Goal: Task Accomplishment & Management: Complete application form

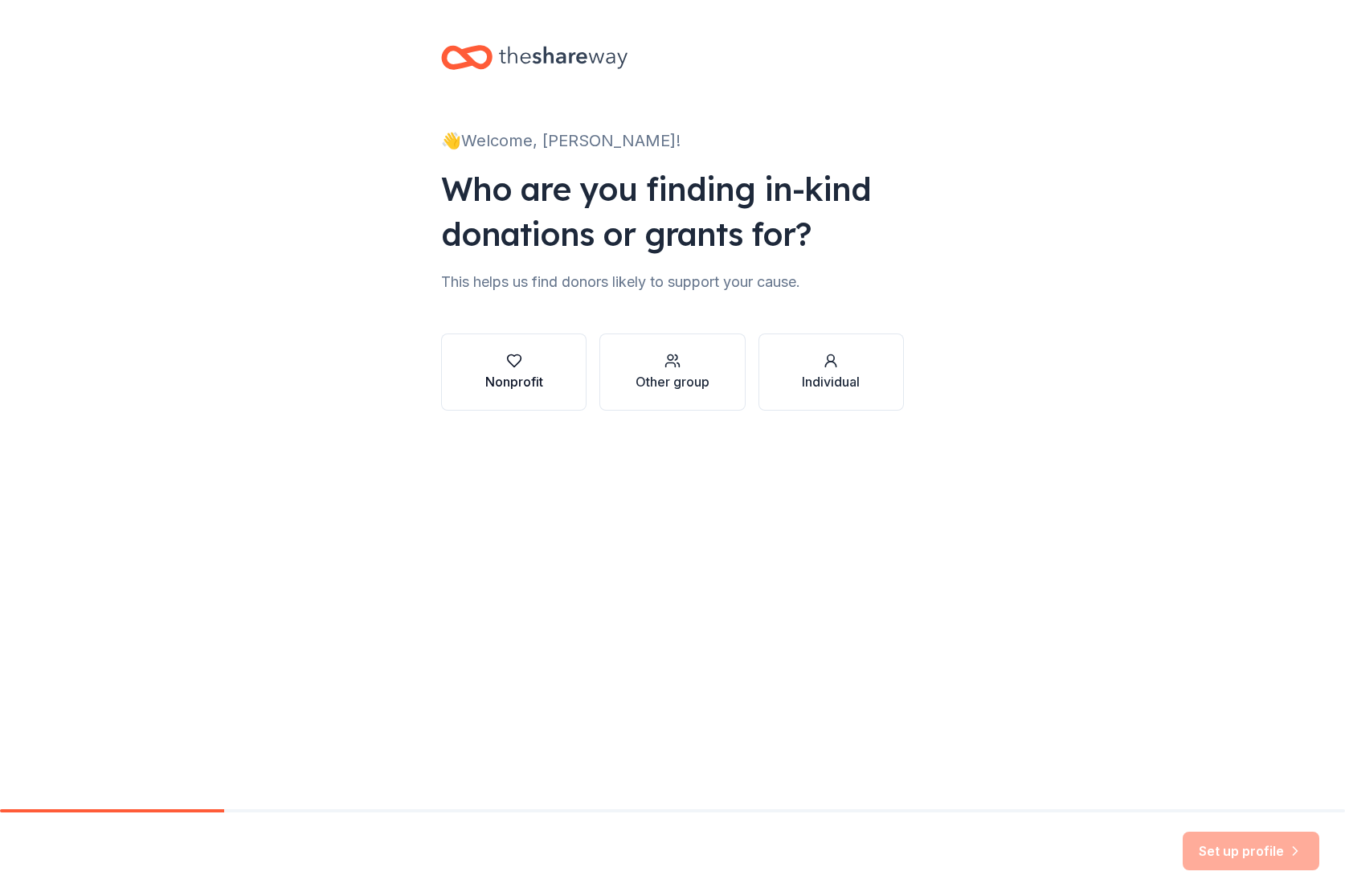
click at [534, 360] on div "button" at bounding box center [513, 360] width 58 height 16
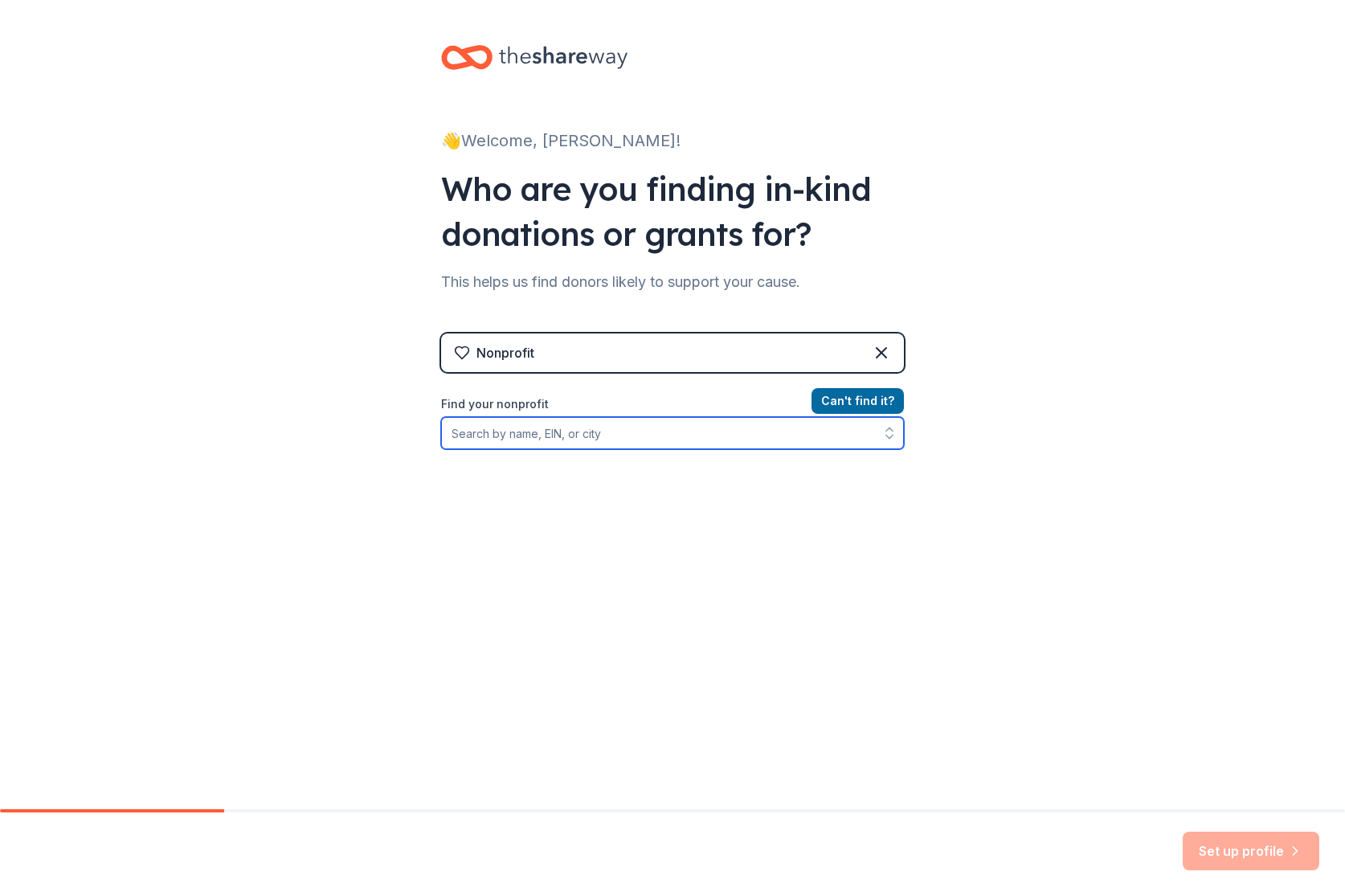
click at [669, 444] on input "Find your nonprofit" at bounding box center [672, 433] width 463 height 32
click at [640, 434] on input "Find your nonprofit" at bounding box center [672, 433] width 463 height 32
type input "Hate Is A Virus"
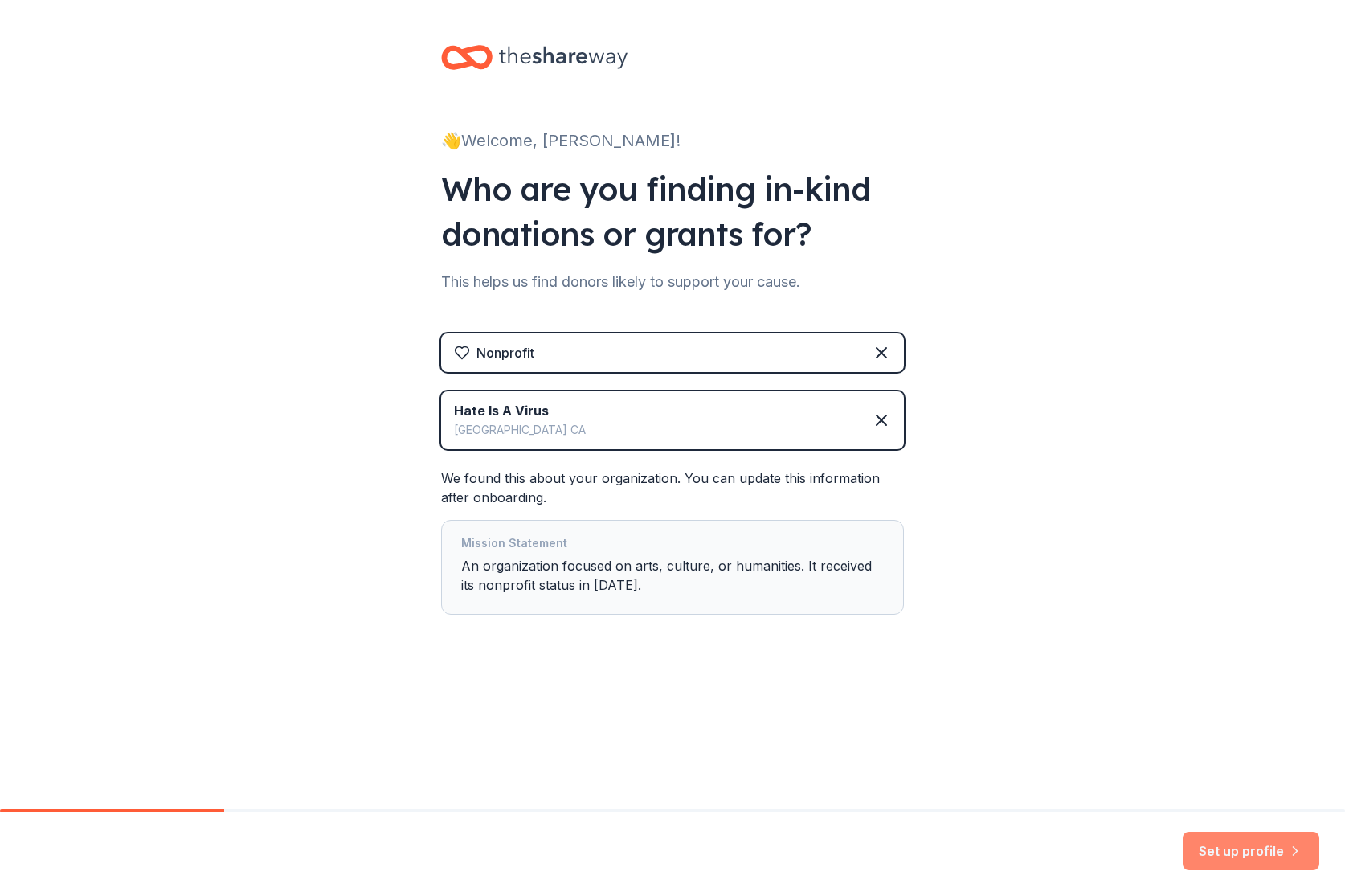
click at [1215, 853] on button "Set up profile" at bounding box center [1251, 850] width 137 height 39
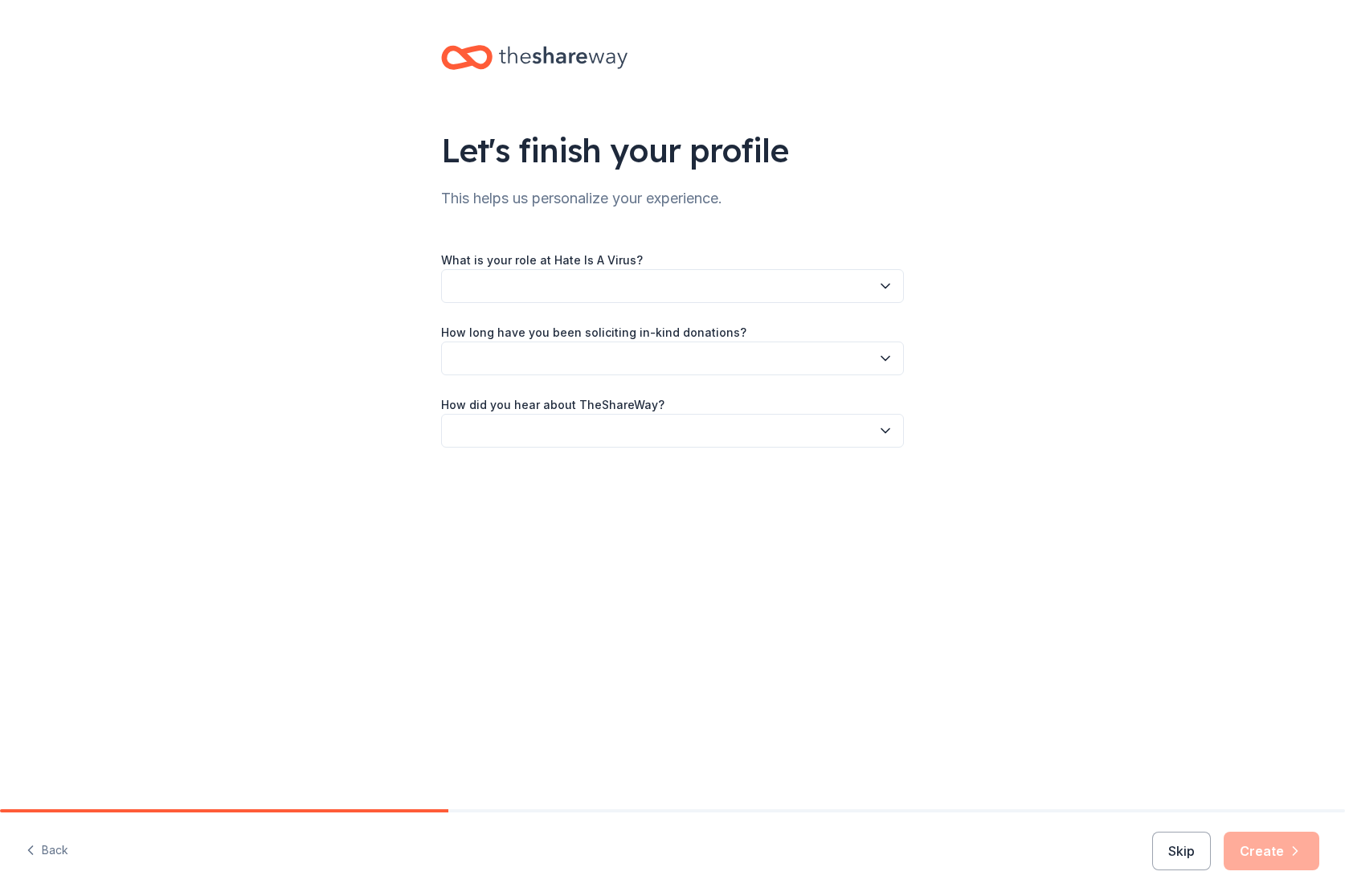
click at [552, 290] on button "button" at bounding box center [672, 286] width 463 height 34
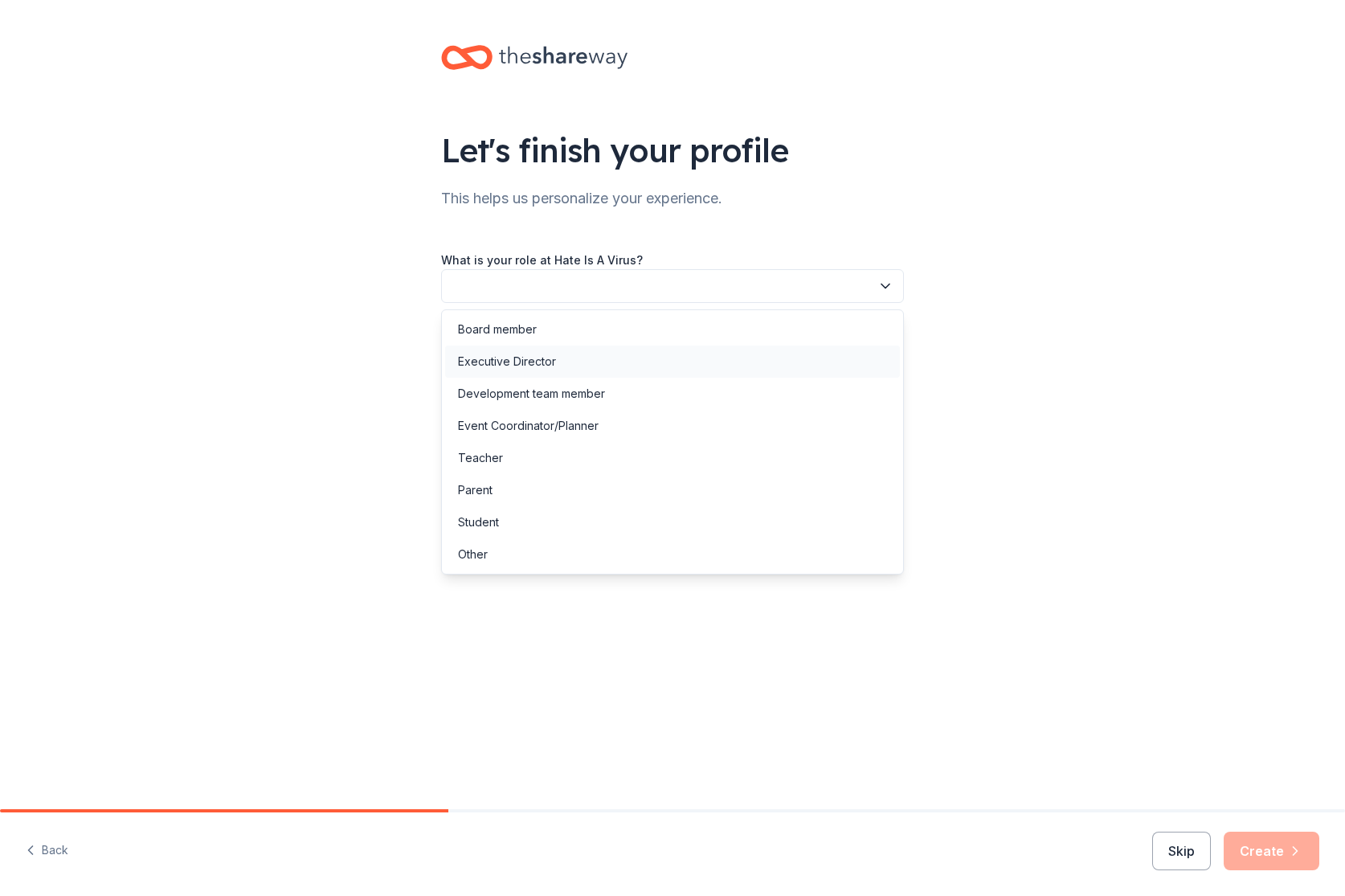
click at [512, 362] on div "Executive Director" at bounding box center [506, 361] width 98 height 19
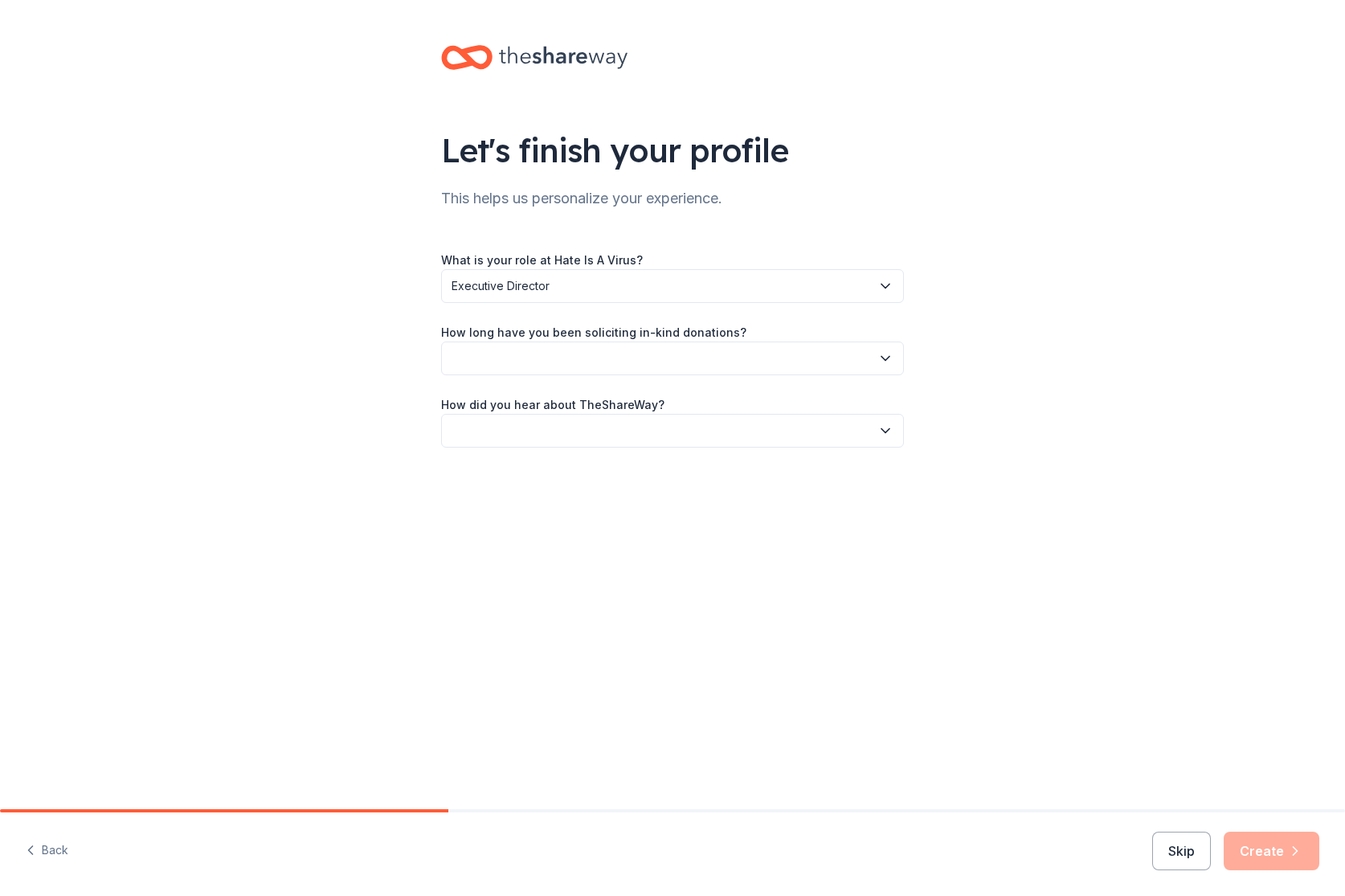
click at [513, 357] on button "button" at bounding box center [672, 358] width 463 height 34
click at [509, 430] on div "1 to 2 years" at bounding box center [488, 434] width 60 height 19
click at [517, 429] on button "button" at bounding box center [672, 431] width 463 height 34
click at [513, 465] on div "Friend or colleague" at bounding box center [509, 473] width 105 height 19
click at [1264, 849] on button "Create" at bounding box center [1270, 850] width 95 height 39
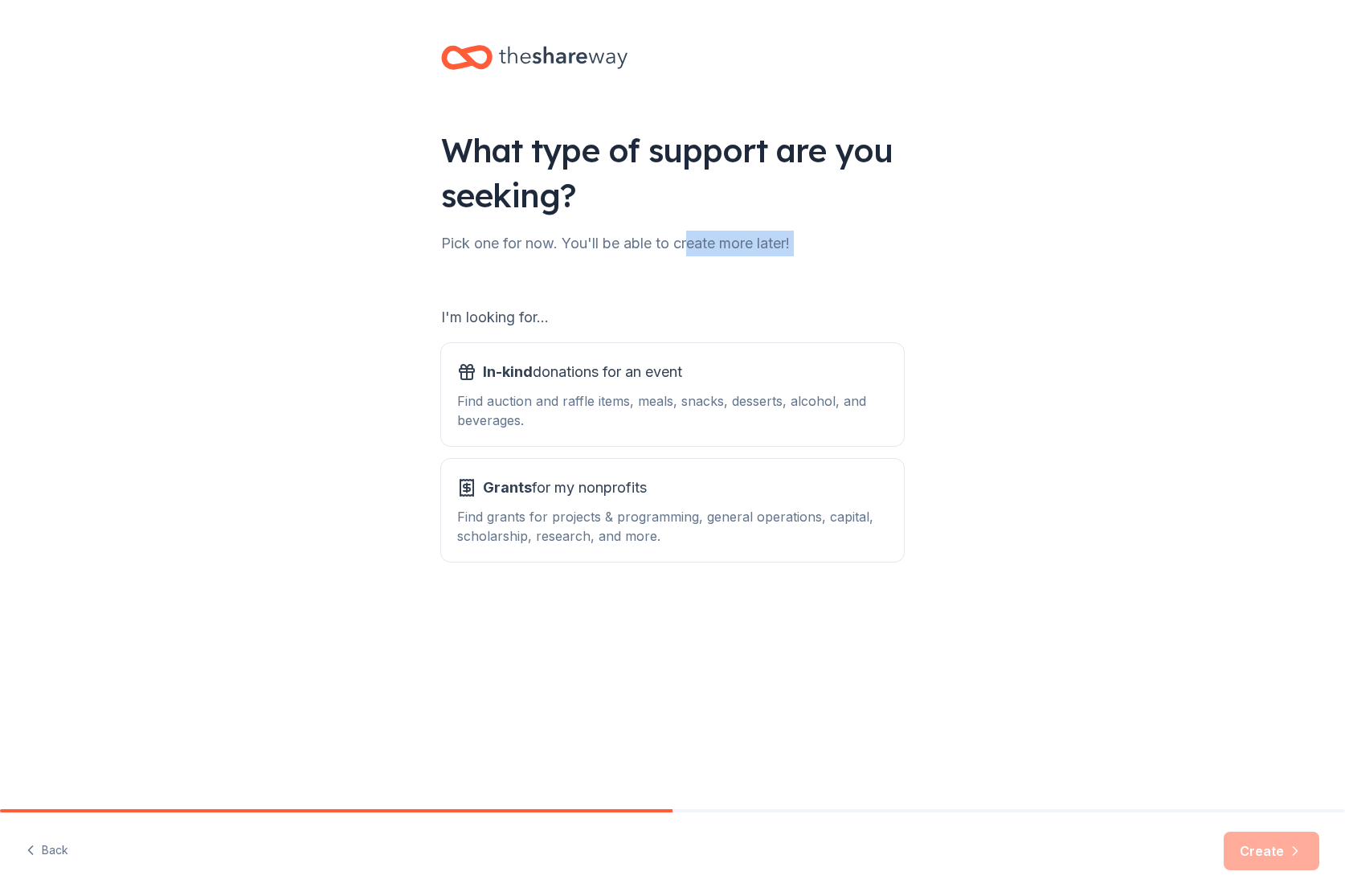
drag, startPoint x: 689, startPoint y: 246, endPoint x: 779, endPoint y: 257, distance: 90.7
click at [779, 257] on div "What type of support are you seeking? Pick one for now. You'll be able to creat…" at bounding box center [672, 324] width 514 height 648
click at [780, 257] on div "What type of support are you seeking? Pick one for now. You'll be able to creat…" at bounding box center [672, 324] width 514 height 648
click at [696, 488] on div "Grants for my nonprofits" at bounding box center [672, 487] width 430 height 25
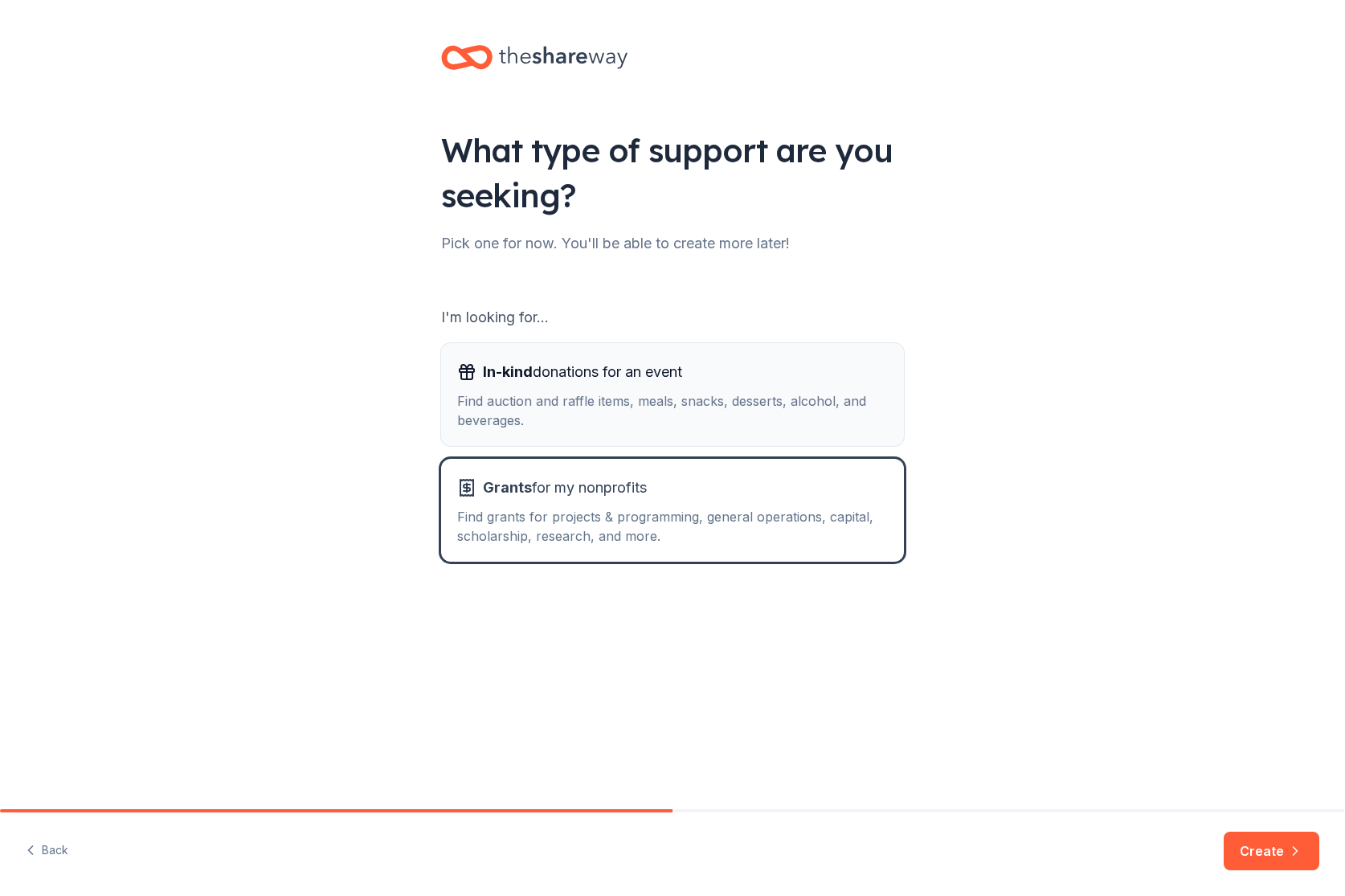
click at [755, 372] on div "In-kind donations for an event" at bounding box center [672, 372] width 430 height 25
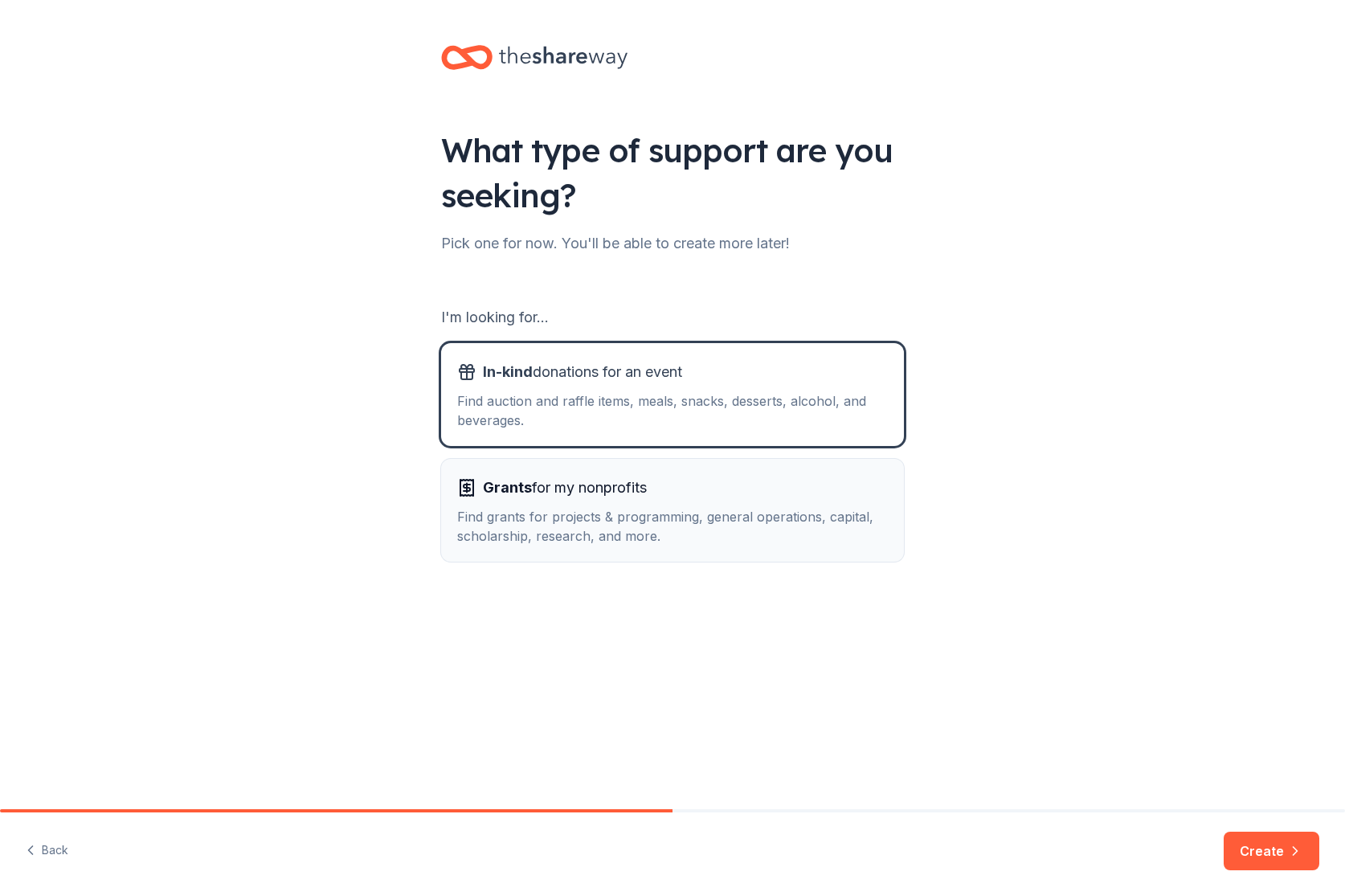
click at [748, 469] on button "Grants for my nonprofits Find grants for projects & programming, general operat…" at bounding box center [672, 509] width 463 height 103
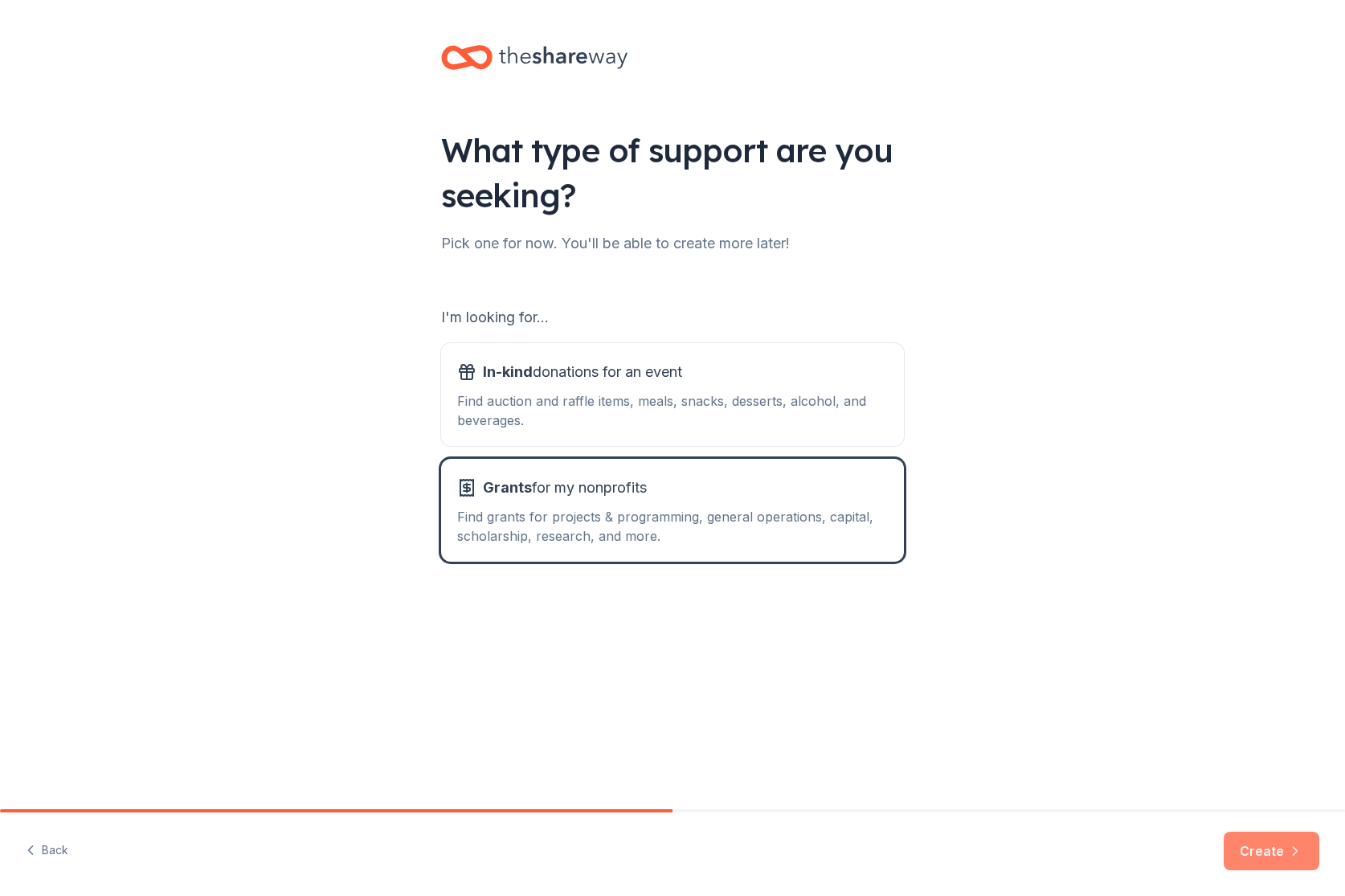
click at [1249, 846] on button "Create" at bounding box center [1270, 850] width 95 height 39
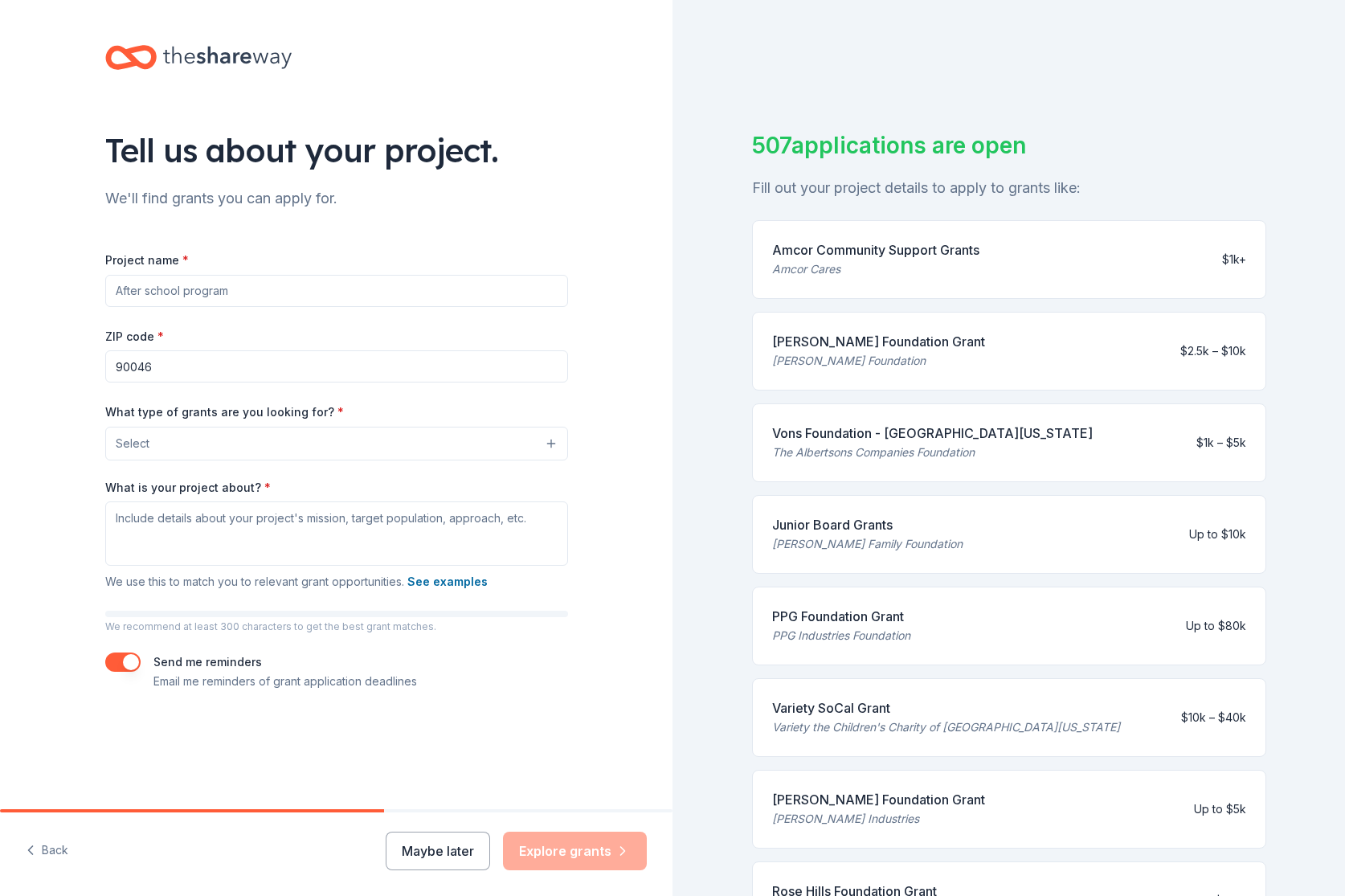
click at [185, 285] on input "Project name *" at bounding box center [337, 290] width 463 height 32
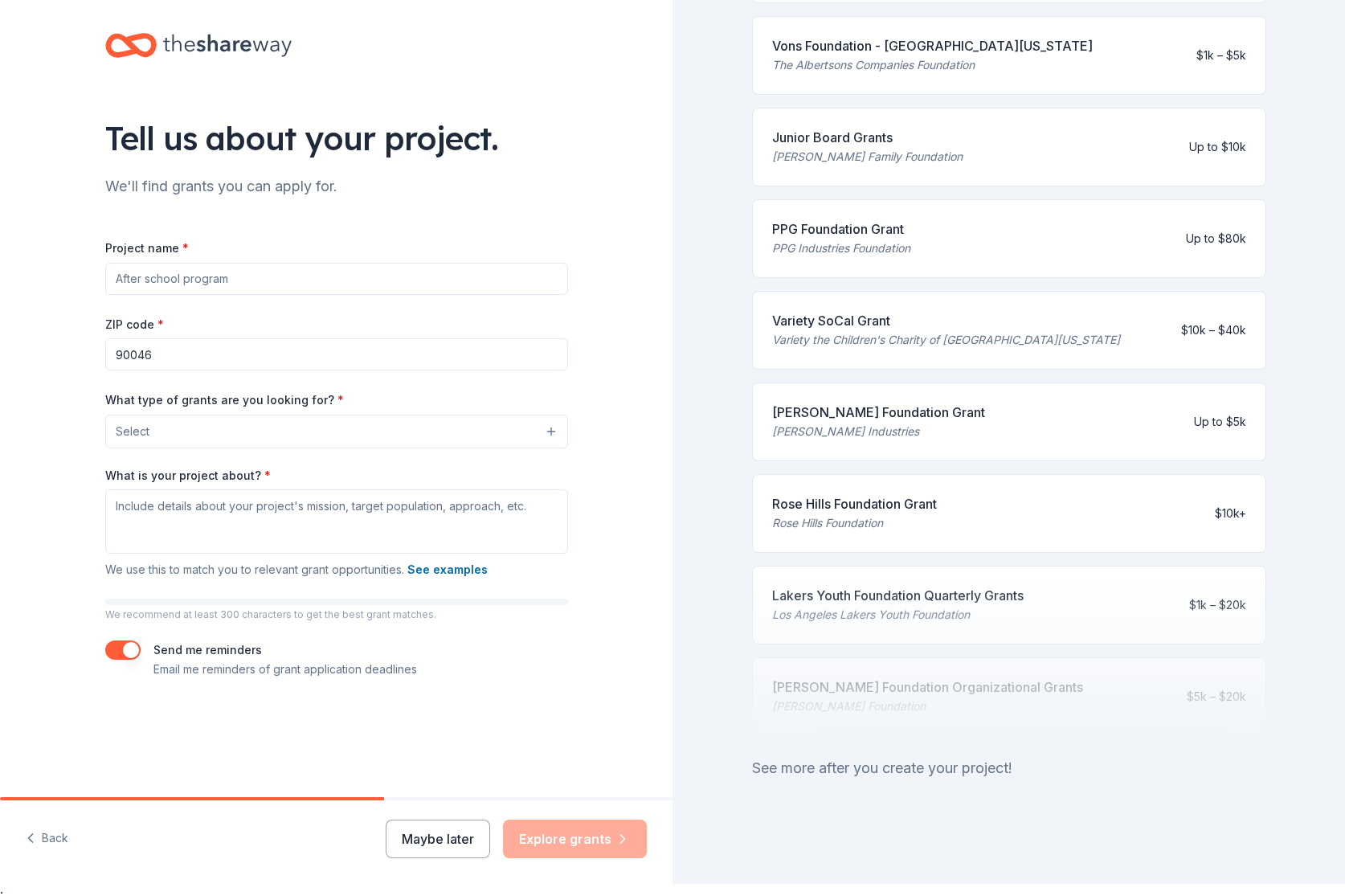
scroll to position [13, 0]
click at [175, 282] on input "Project name *" at bounding box center [337, 278] width 463 height 32
click at [164, 344] on input "90046" at bounding box center [337, 354] width 463 height 32
click at [170, 268] on input "Project name *" at bounding box center [337, 278] width 463 height 32
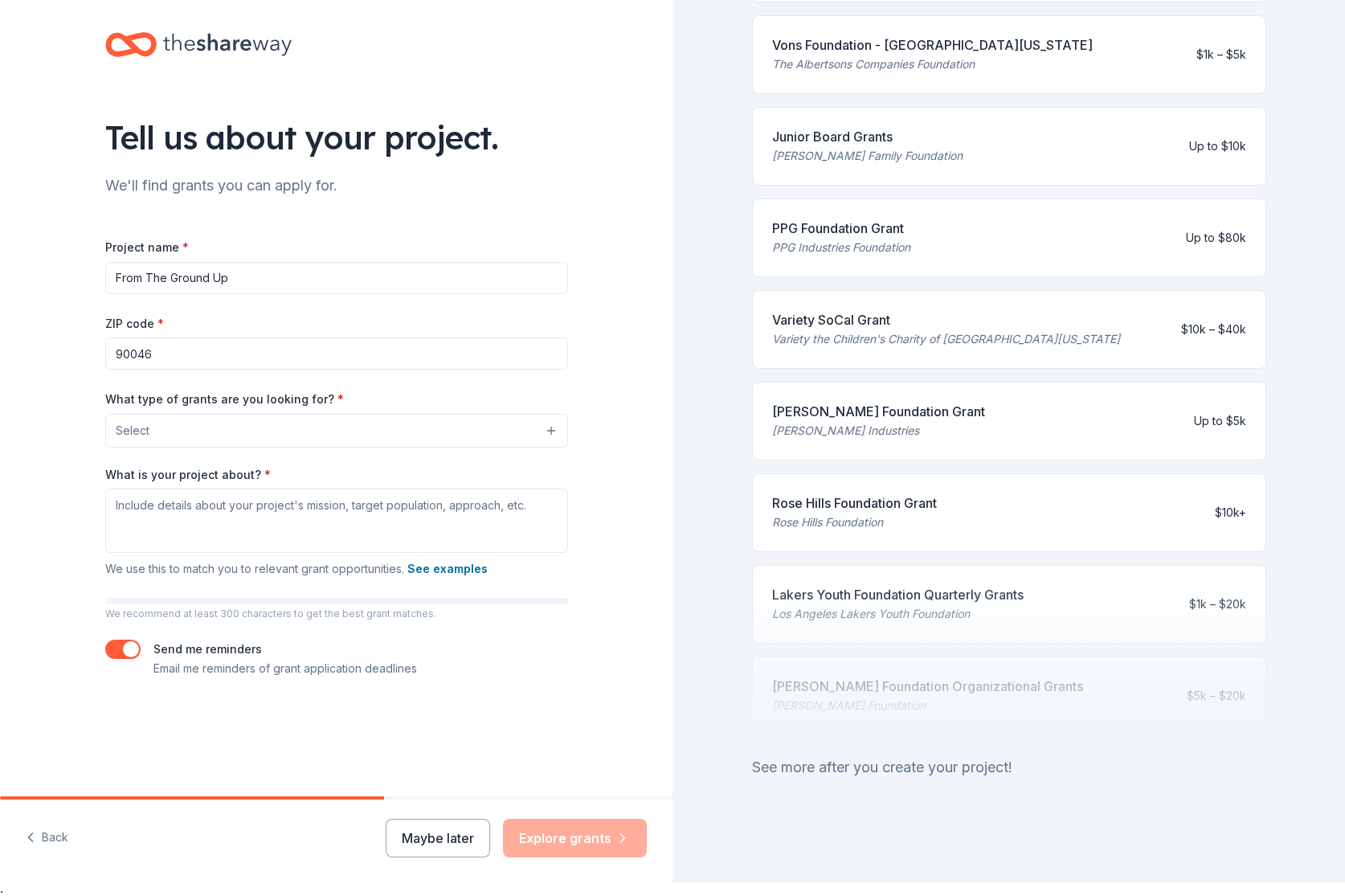
type input "From The Ground Up"
click at [159, 414] on button "Select" at bounding box center [337, 431] width 463 height 34
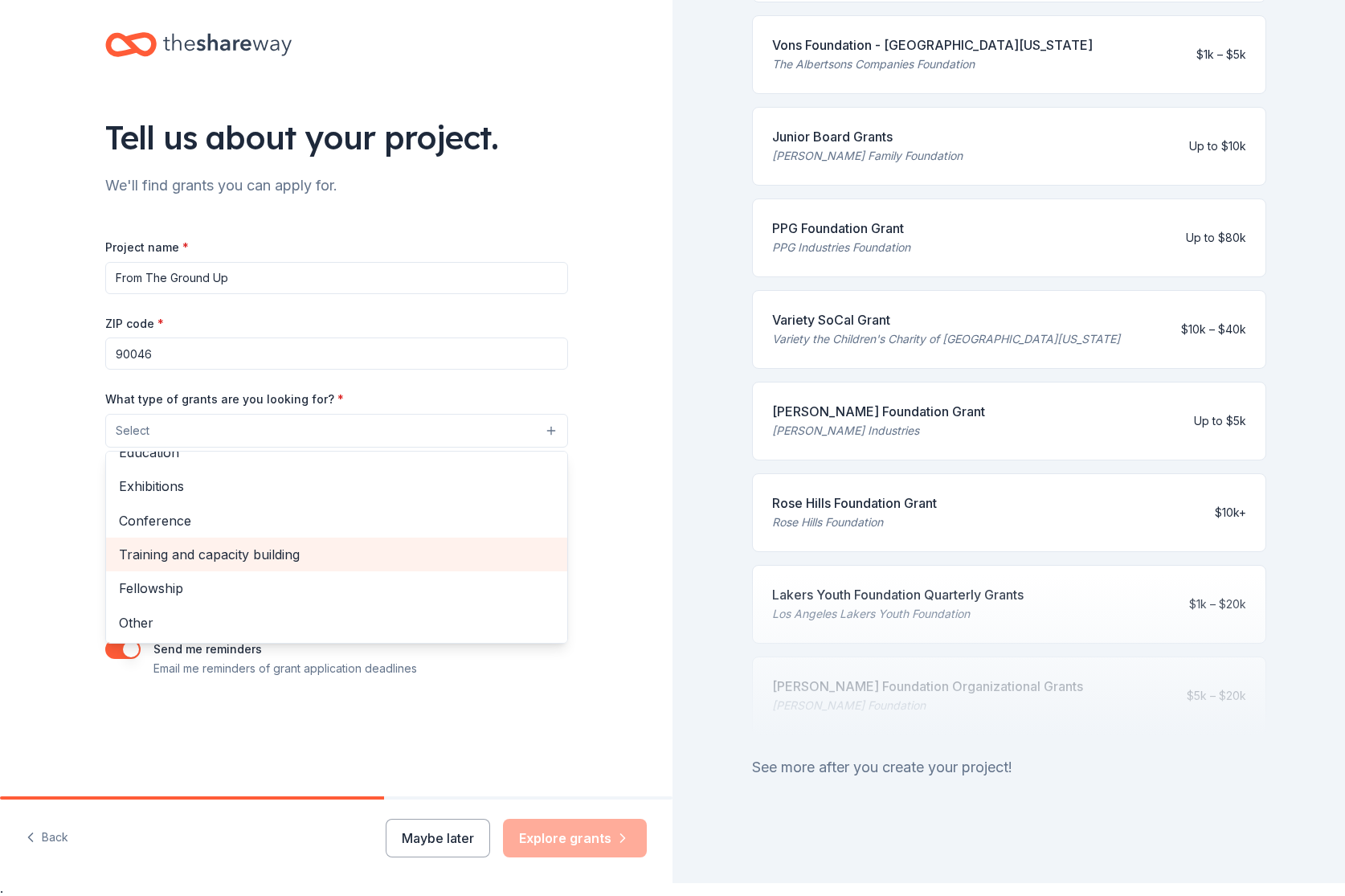
scroll to position [0, 0]
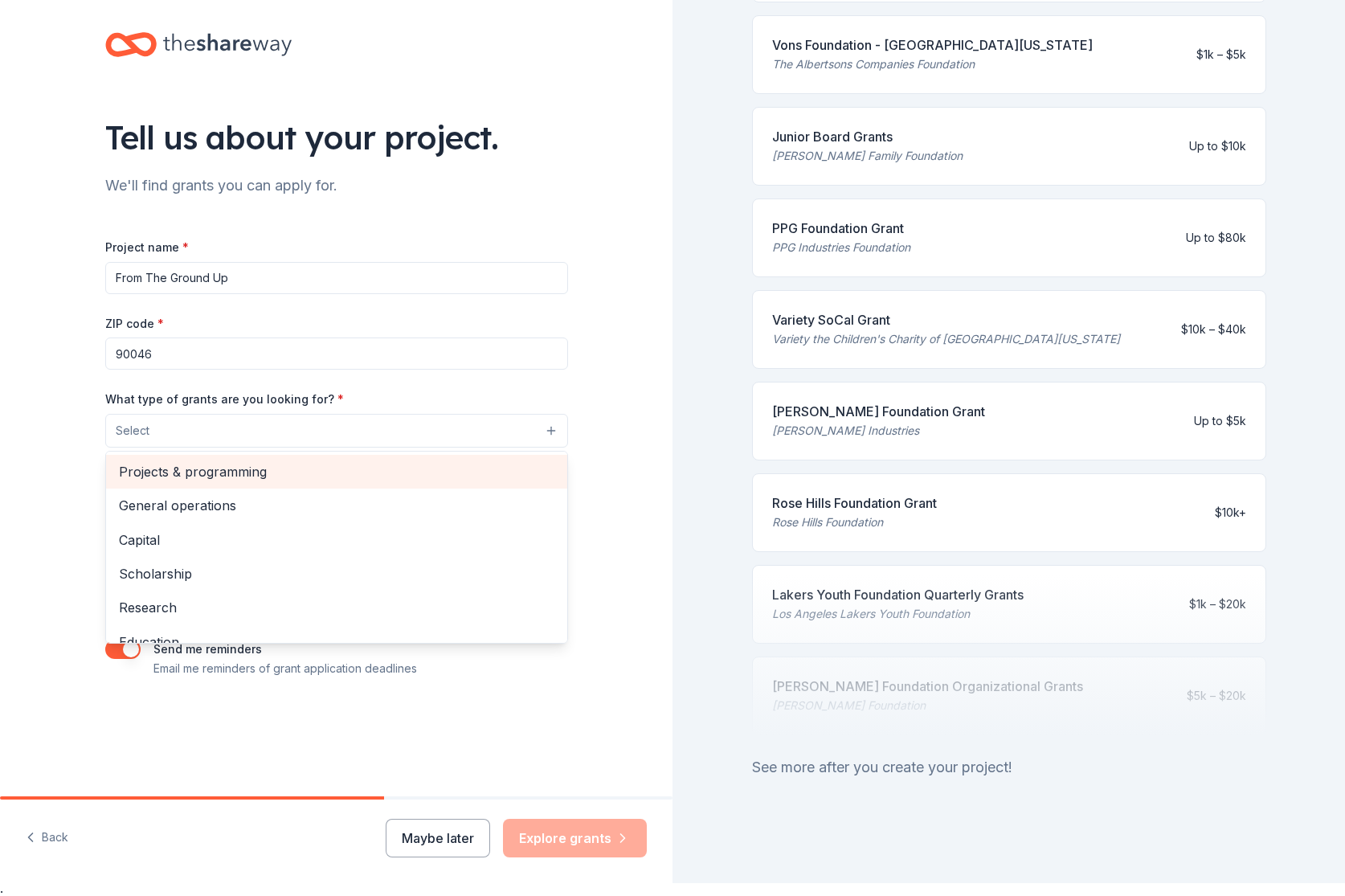
click at [212, 463] on span "Projects & programming" at bounding box center [337, 472] width 436 height 21
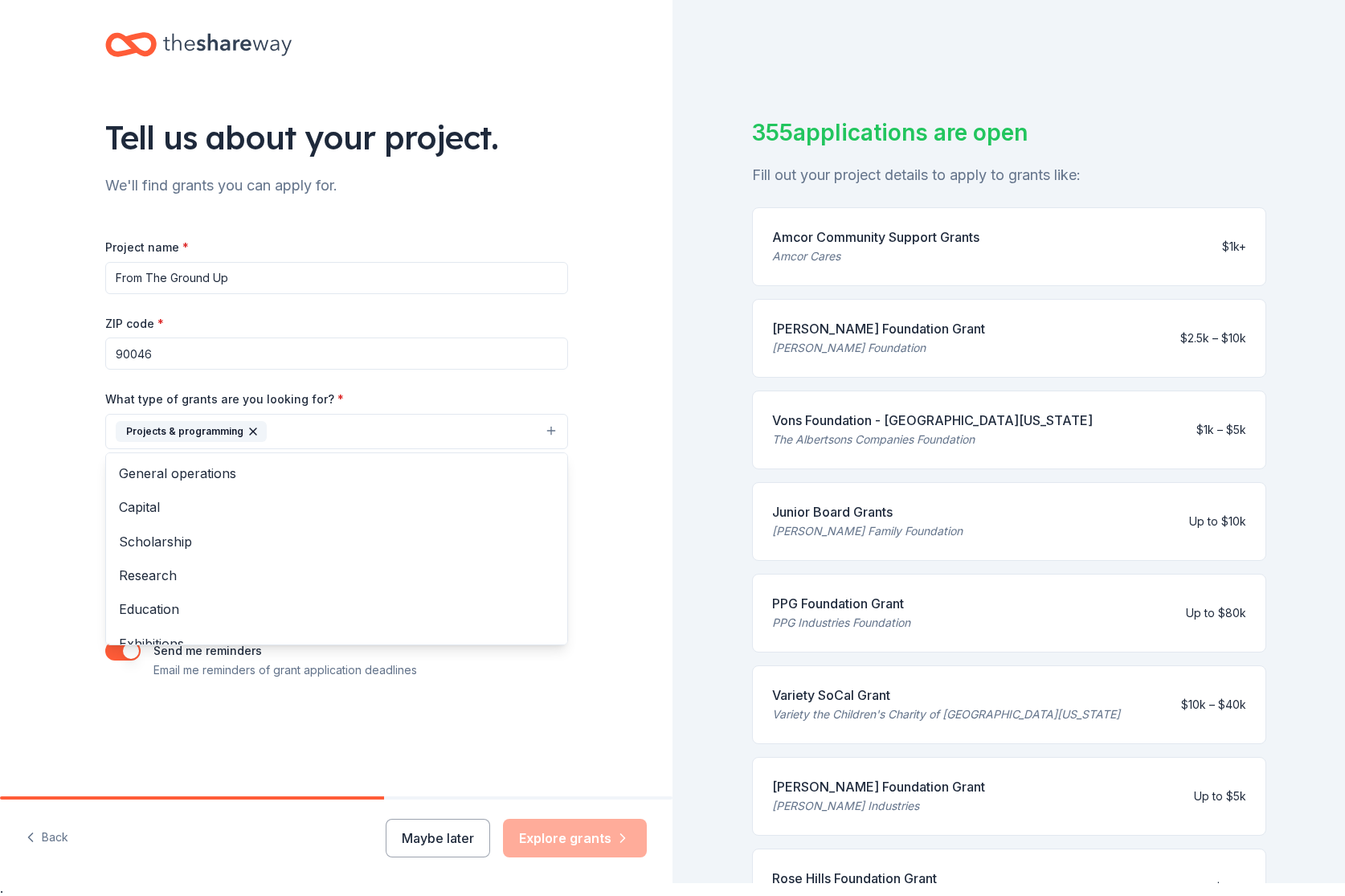
click at [40, 527] on div "Tell us about your project. We'll find grants you can apply for. Project name *…" at bounding box center [336, 372] width 672 height 770
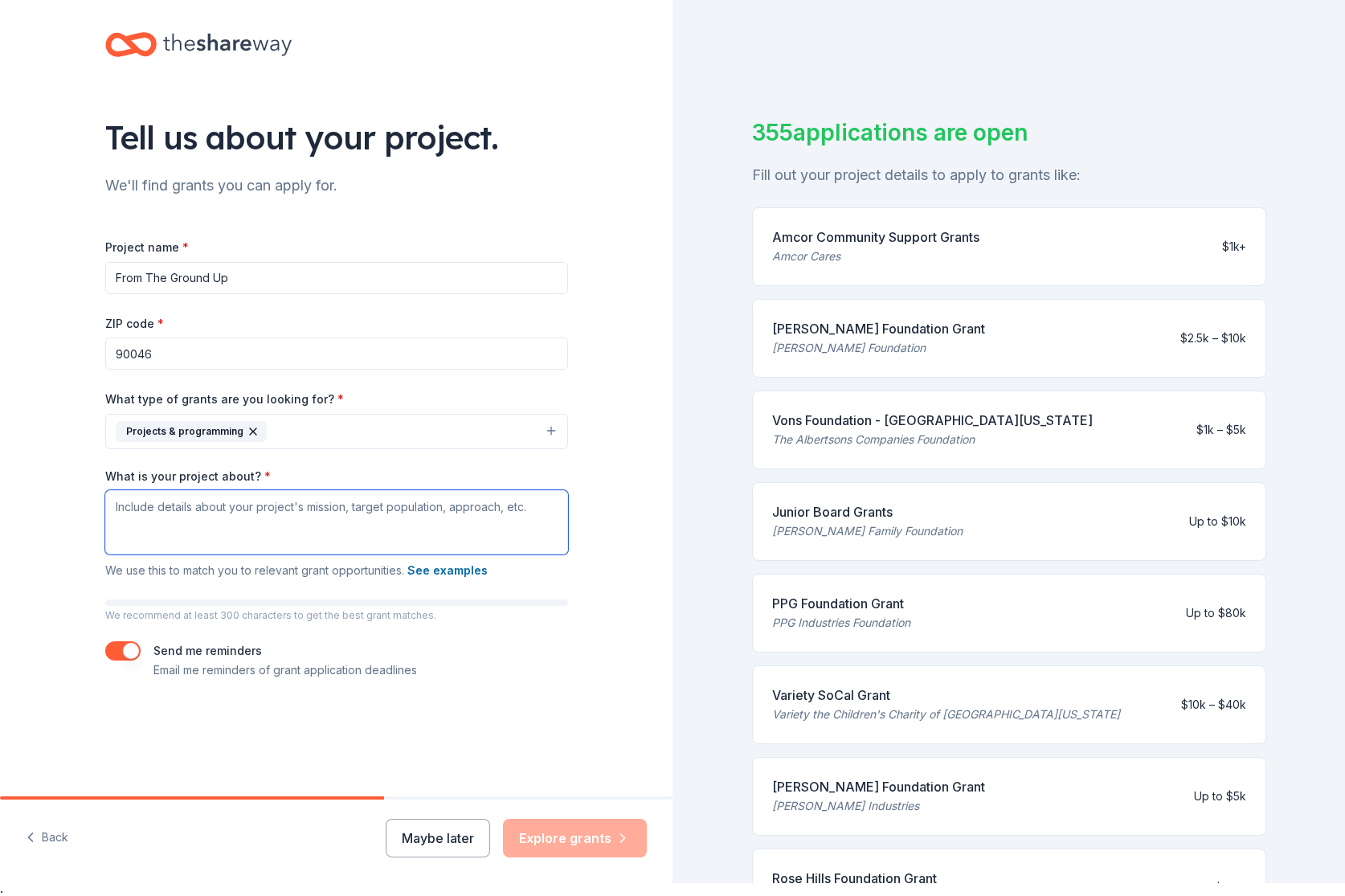
click at [164, 522] on textarea "What is your project about? *" at bounding box center [337, 522] width 463 height 64
click at [447, 576] on button "See examples" at bounding box center [447, 570] width 80 height 19
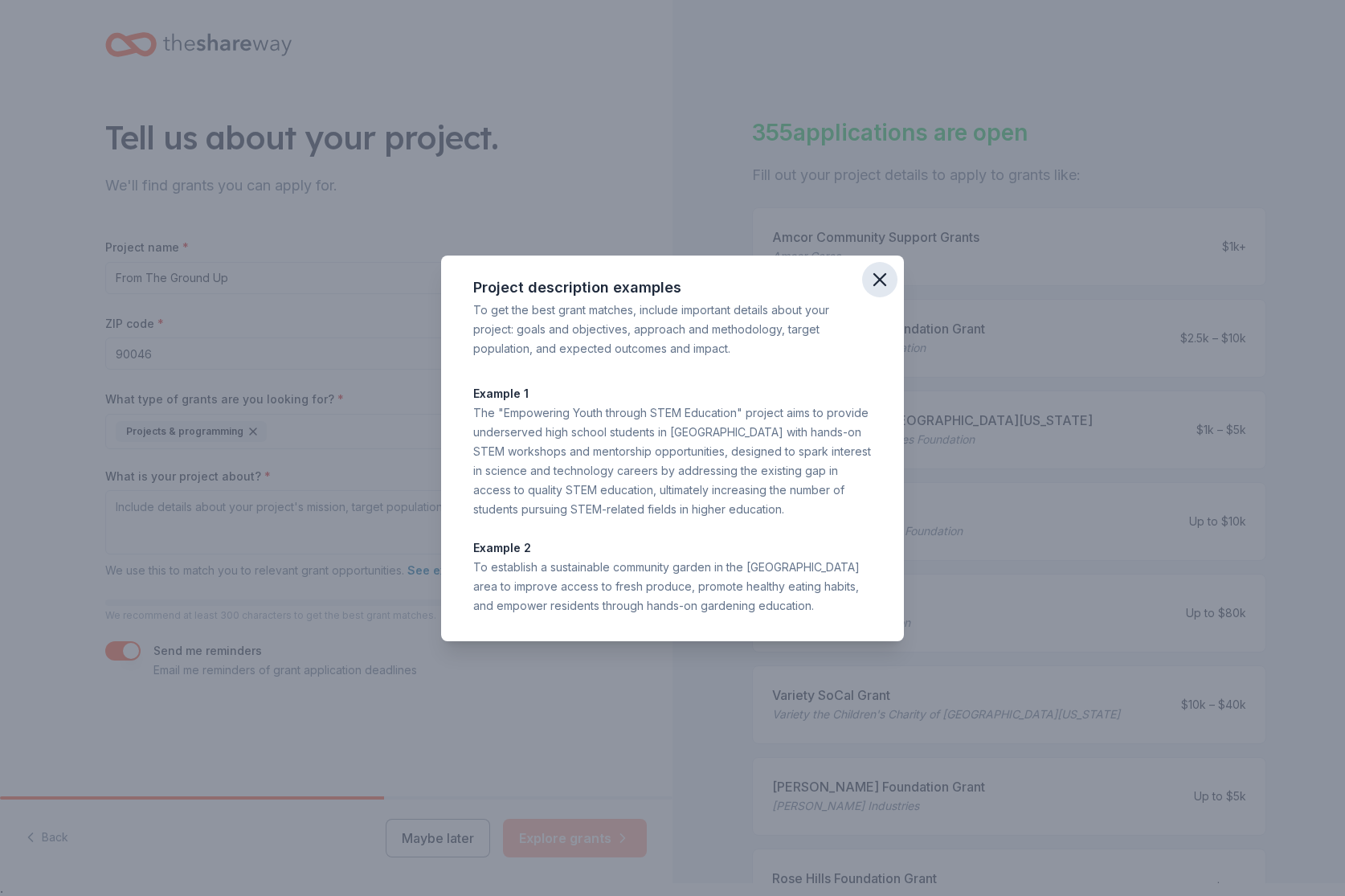
click at [876, 274] on icon "button" at bounding box center [880, 279] width 23 height 23
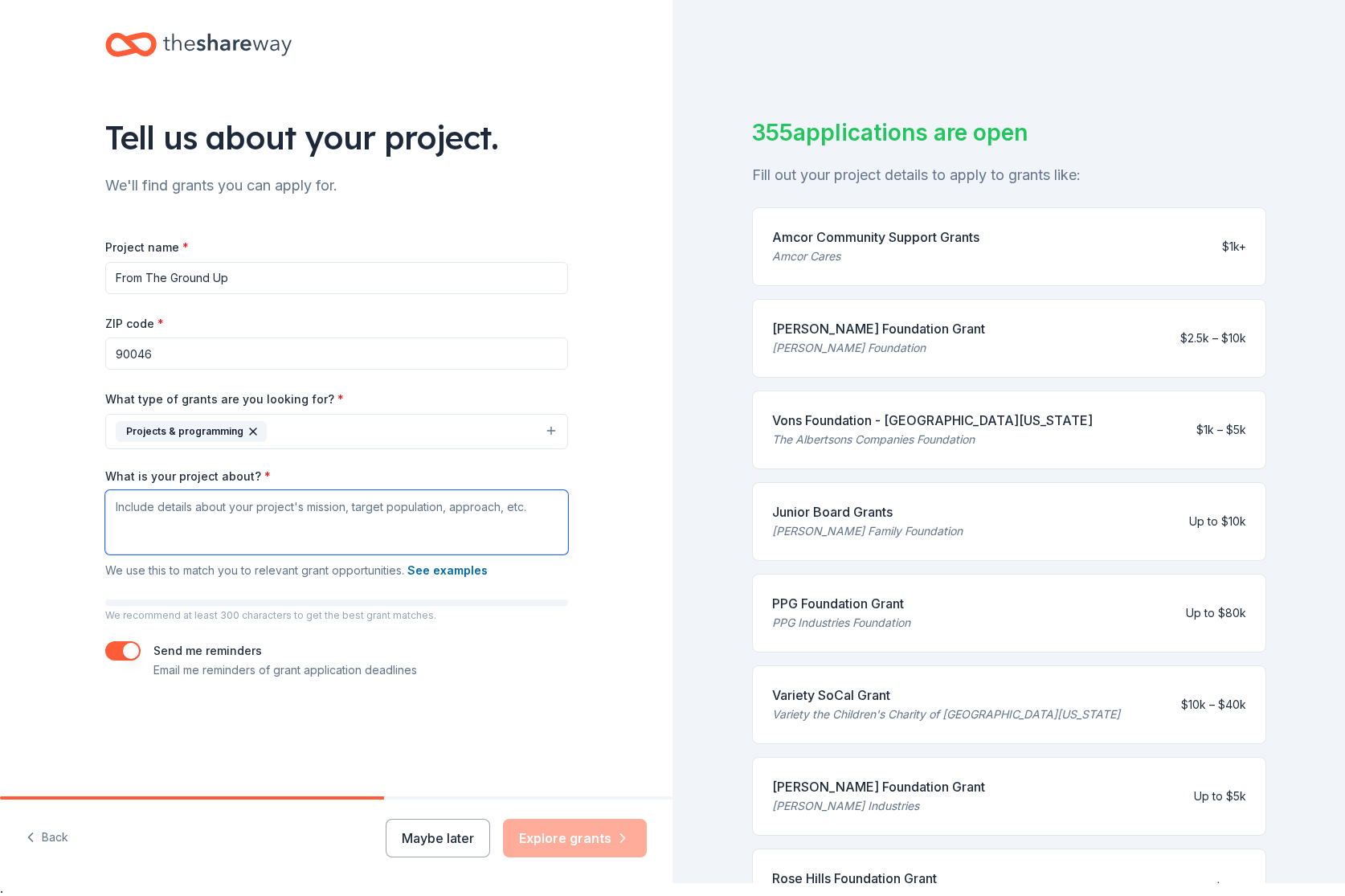
click at [147, 501] on textarea "What is your project about? *" at bounding box center [337, 522] width 463 height 64
paste textarea "A workshop series aimed at cultivating the next generation of [DEMOGRAPHIC_DATA…"
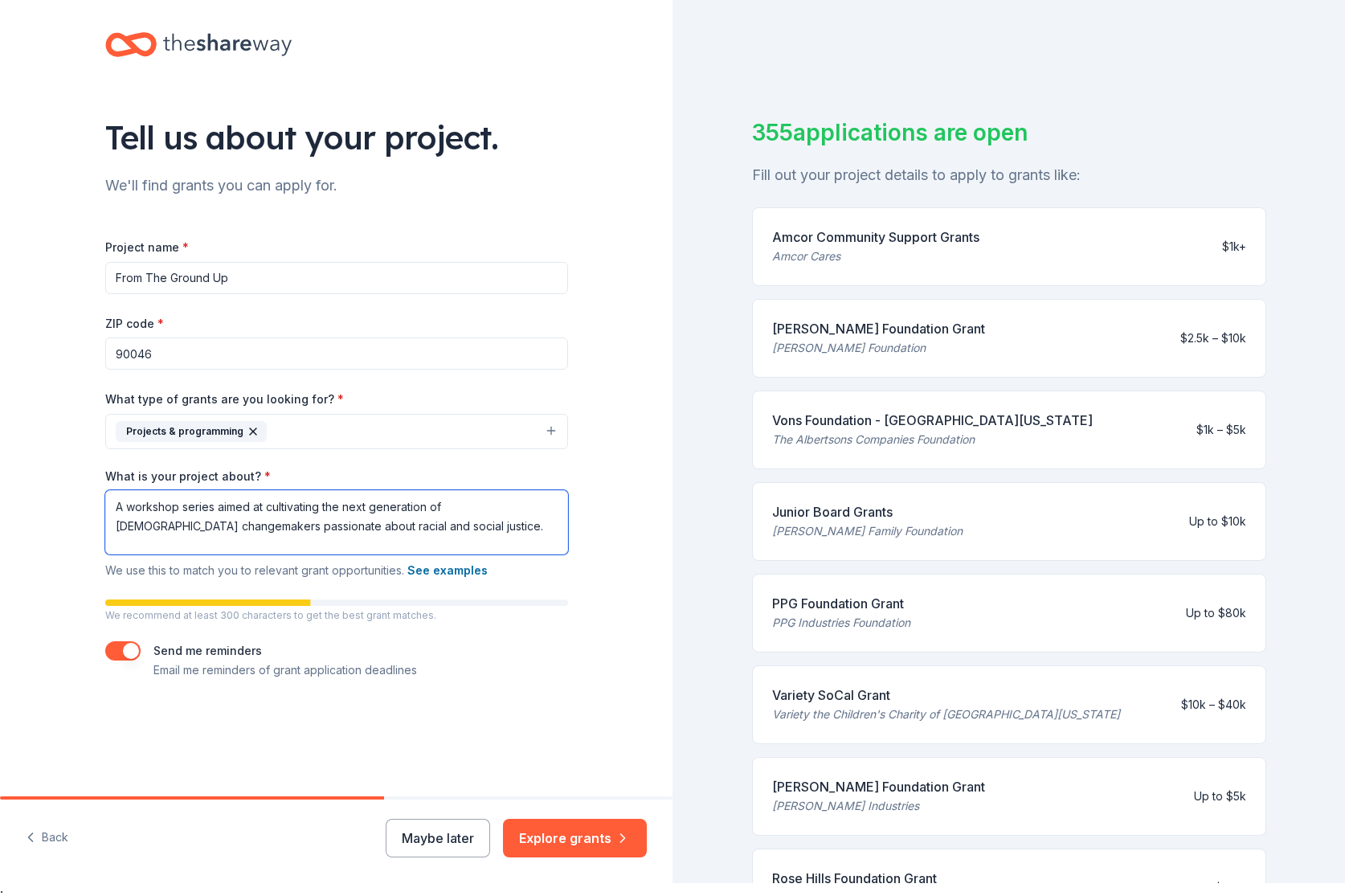
click at [121, 512] on textarea "A workshop series aimed at cultivating the next generation of [DEMOGRAPHIC_DATA…" at bounding box center [337, 522] width 463 height 64
click at [323, 520] on textarea "From The Ground Up is a workshop series aimed at cultivating the next generatio…" at bounding box center [337, 522] width 463 height 64
click at [531, 533] on textarea "From The Ground Up is a workshop series aimed at cultivating the next generatio…" at bounding box center [337, 522] width 463 height 64
paste textarea "The primary goal of From The Ground Up is to cultivate a pipeline of [DEMOGRAPH…"
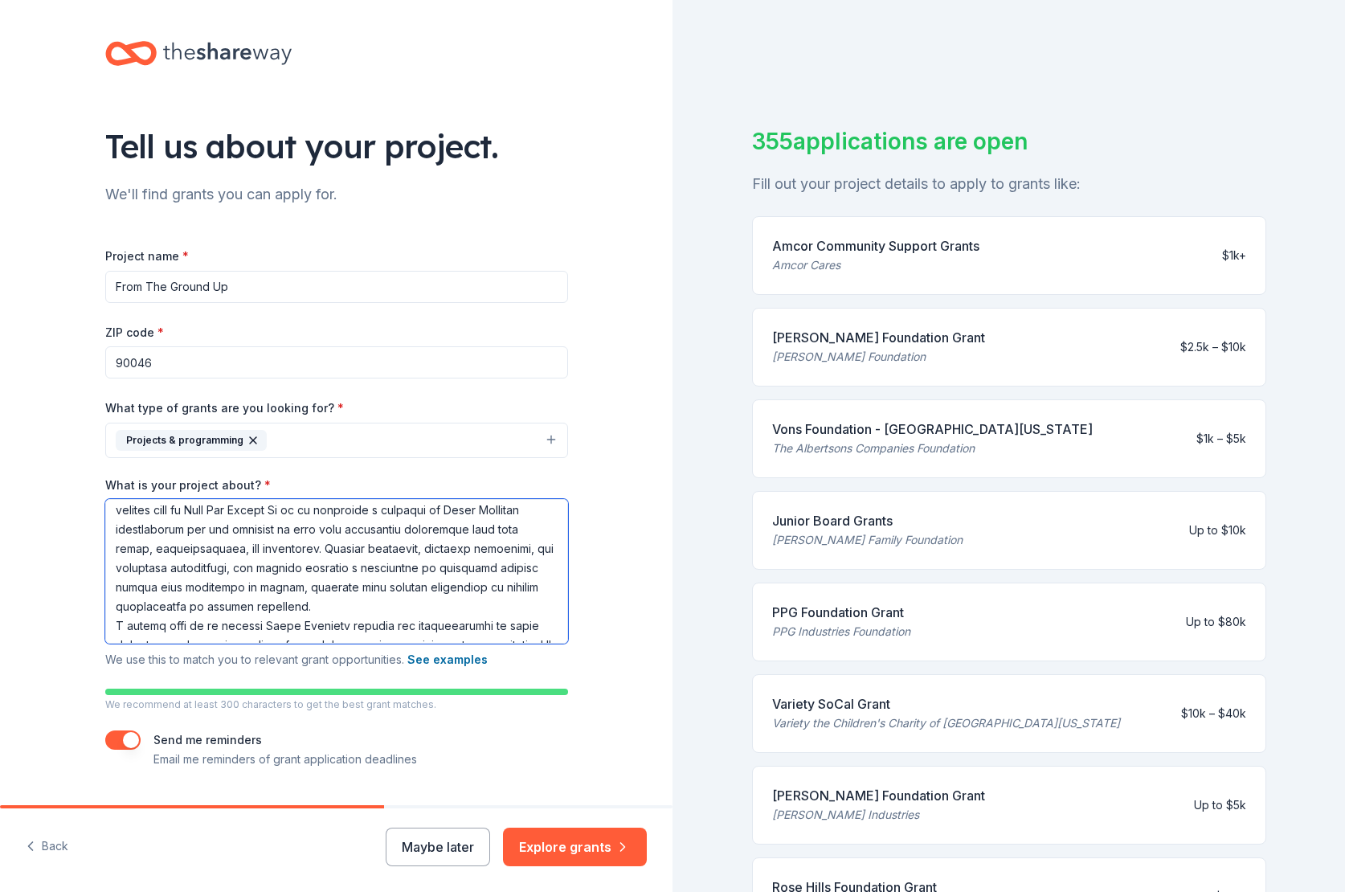
scroll to position [49, 0]
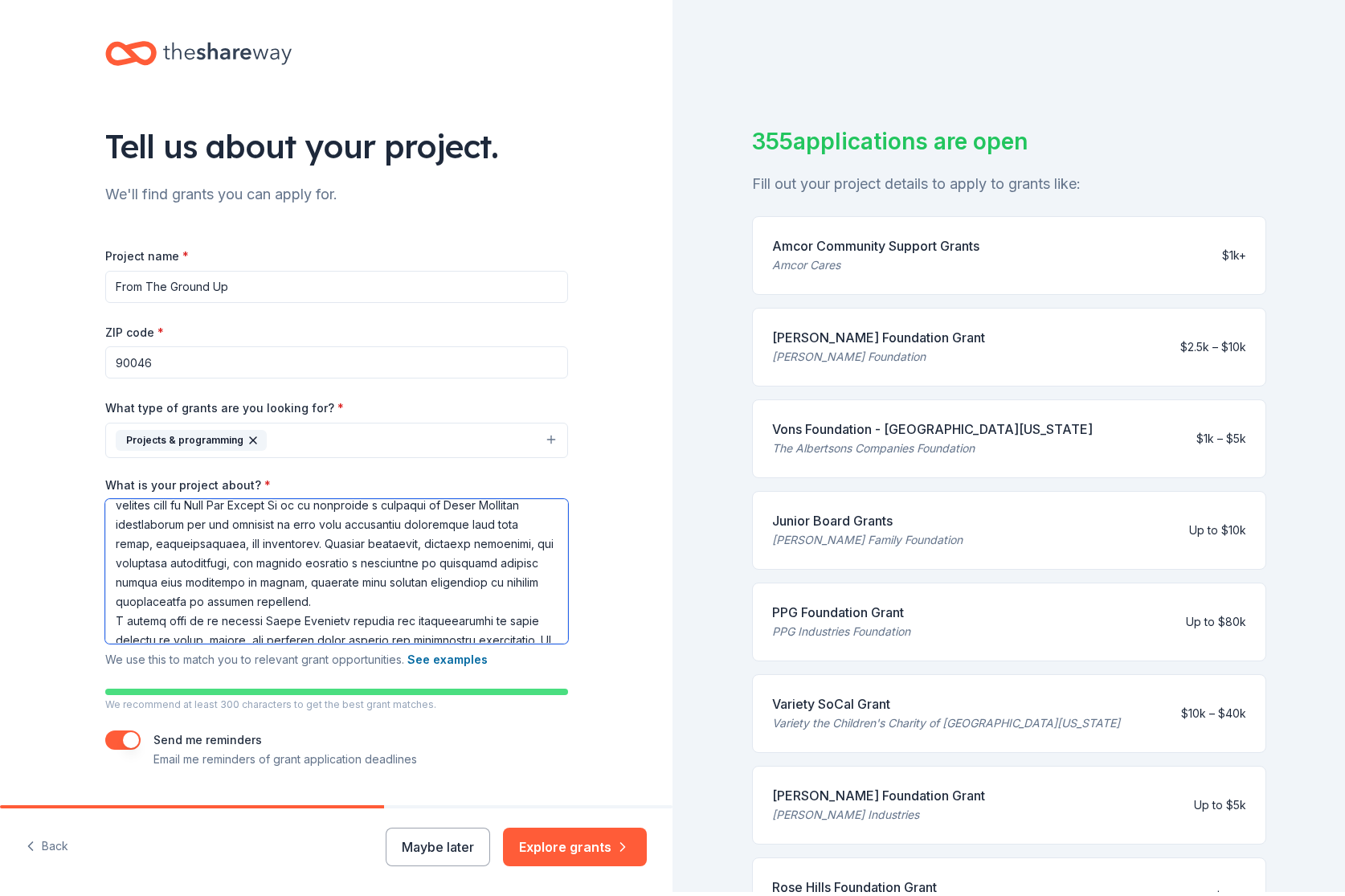
click at [435, 614] on textarea "What is your project about? *" at bounding box center [337, 571] width 463 height 144
click at [417, 610] on textarea "What is your project about? *" at bounding box center [337, 571] width 463 height 144
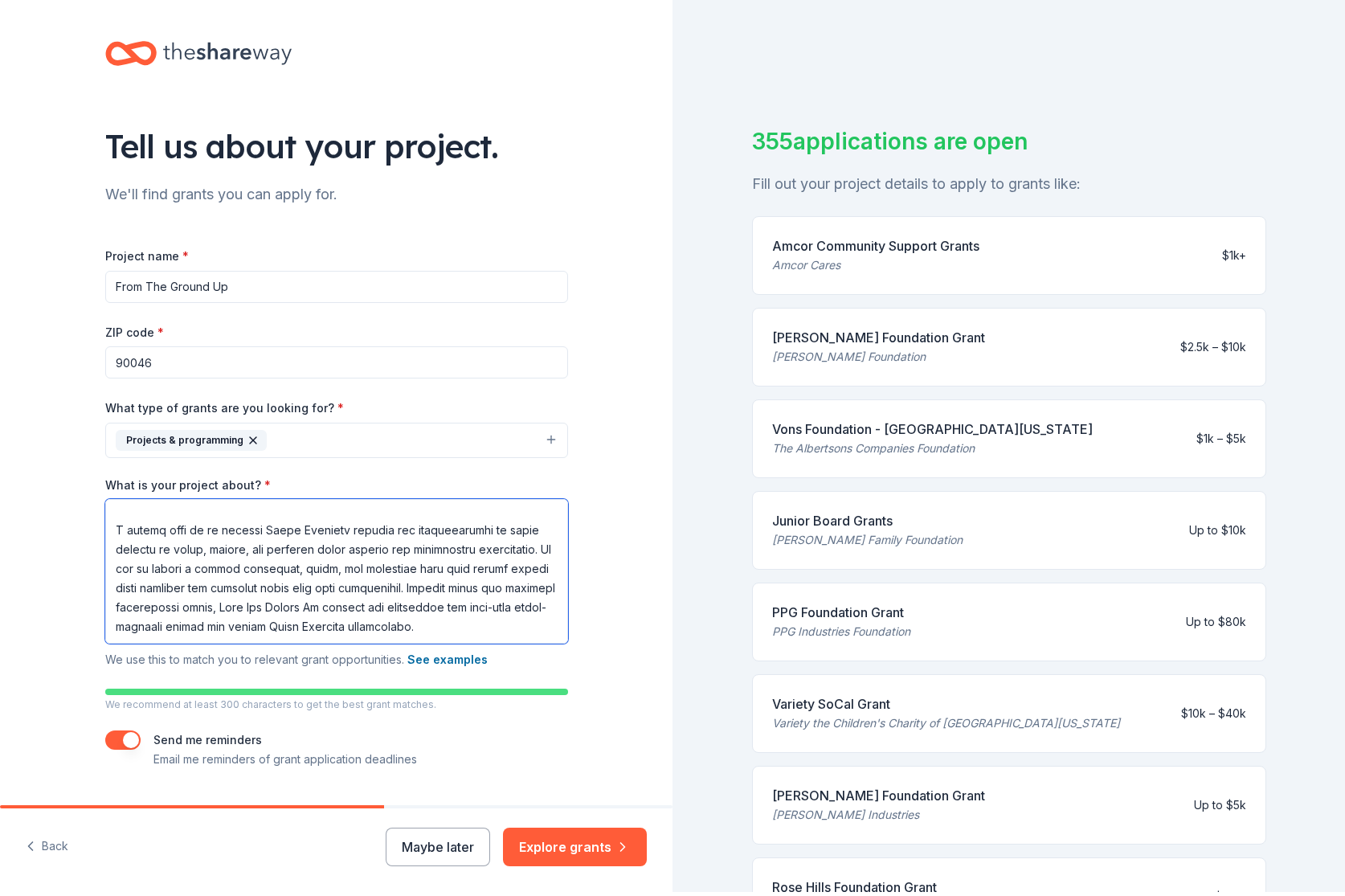
scroll to position [41, 0]
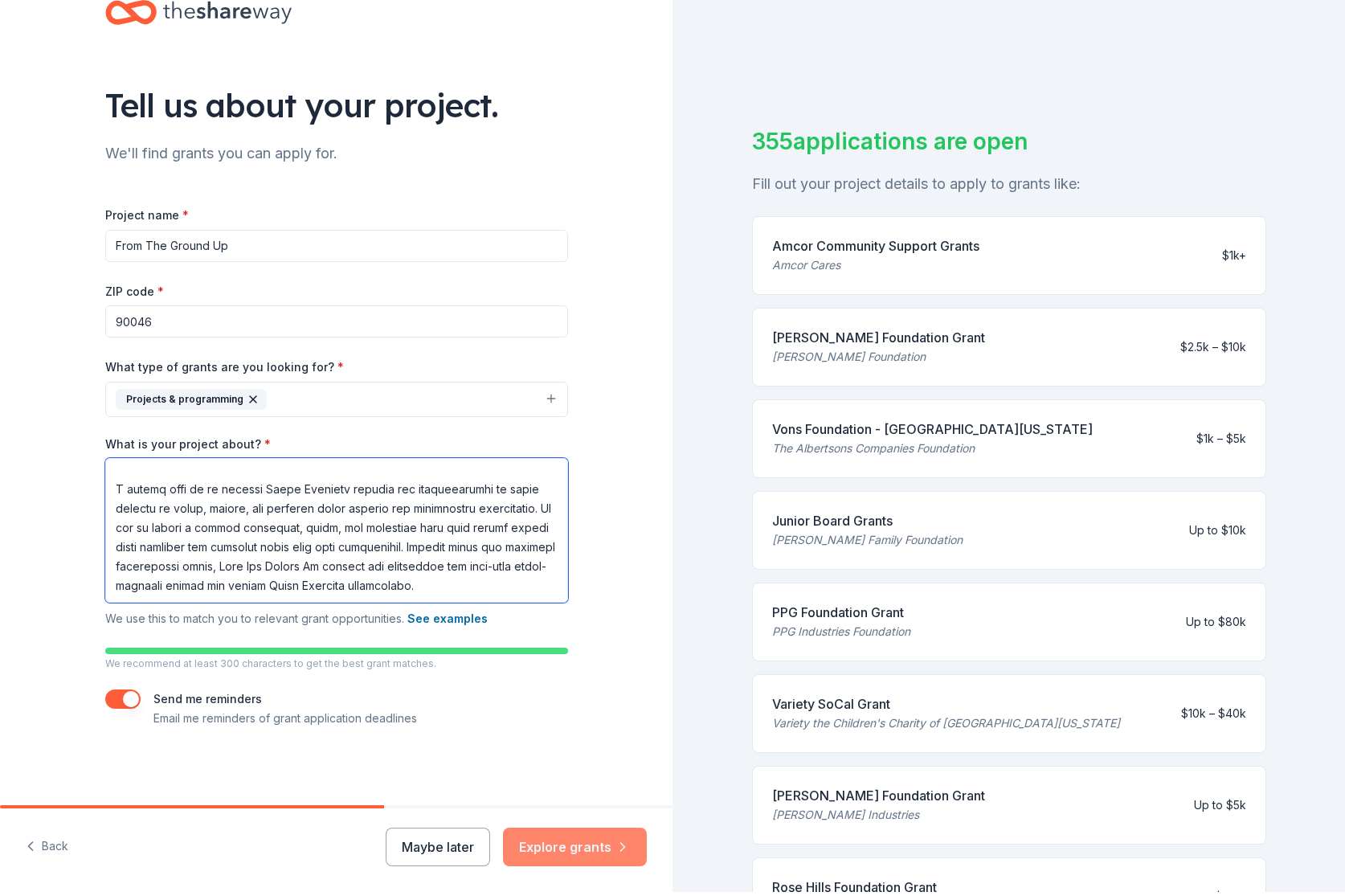
type textarea "From The Ground Up is a workshop series aimed at cultivating the next generatio…"
click at [573, 841] on button "Explore grants" at bounding box center [574, 846] width 143 height 39
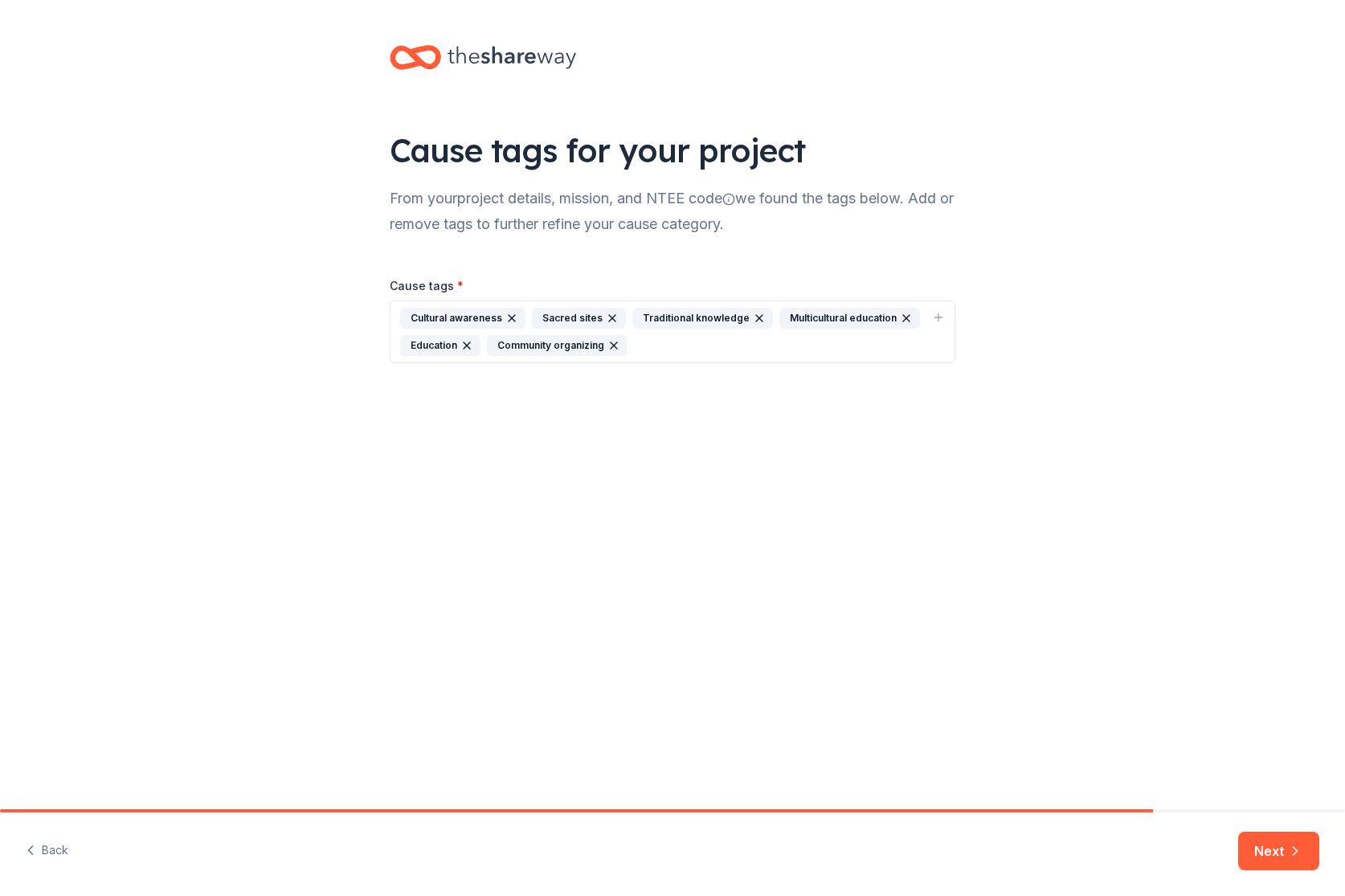
click at [609, 317] on icon "button" at bounding box center [612, 318] width 7 height 7
click at [1258, 849] on button "Next" at bounding box center [1278, 850] width 81 height 39
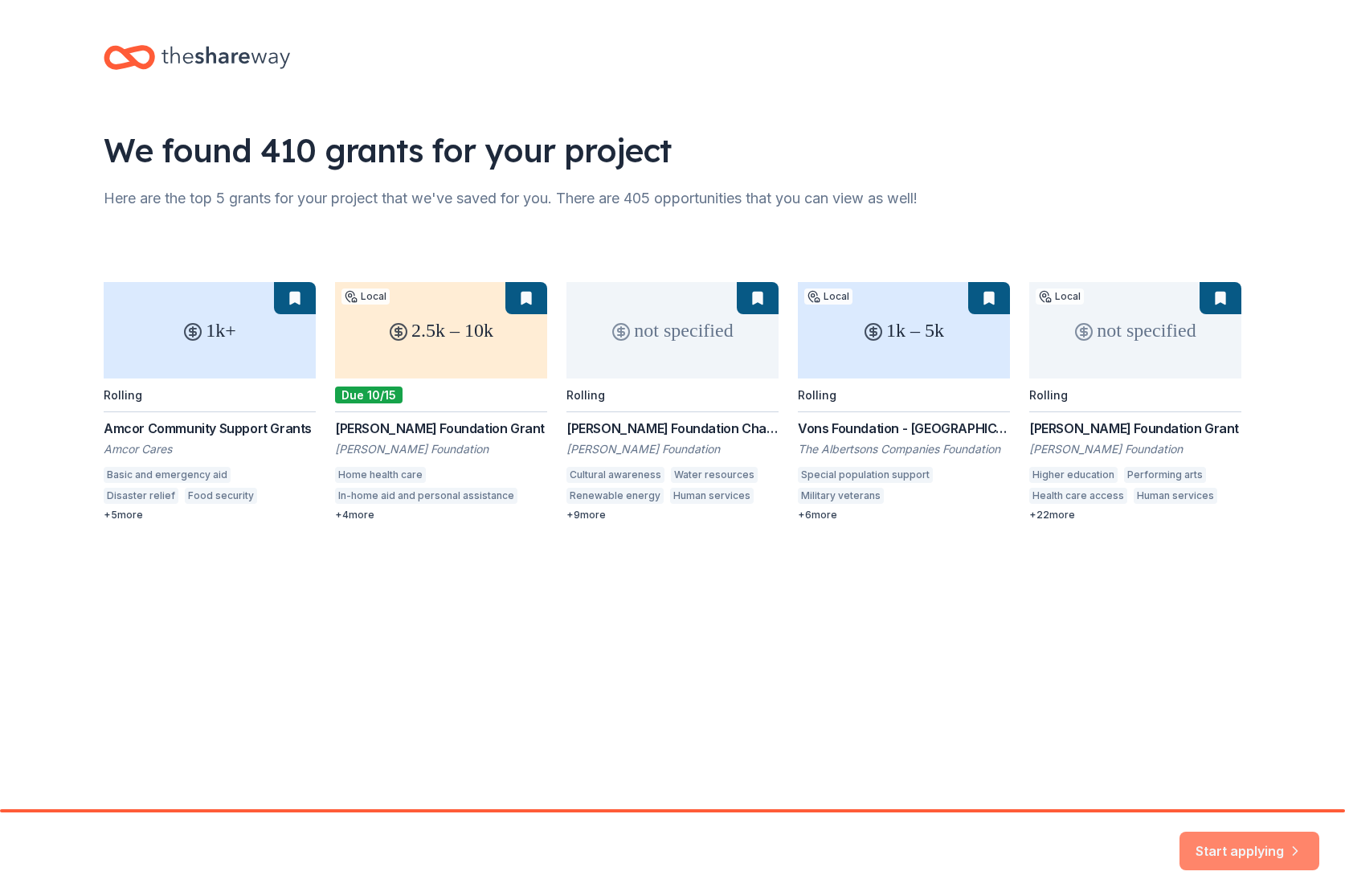
click at [1237, 849] on button "Start applying" at bounding box center [1249, 845] width 140 height 39
click at [1228, 855] on div "Start applying" at bounding box center [1249, 850] width 140 height 39
click at [1132, 707] on div "We found 410 grants for your project Here are the top 5 grants for your project…" at bounding box center [672, 405] width 1345 height 809
click at [477, 364] on div "1k+ Rolling Amcor Community Support Grants Amcor Cares Basic and emergency aid …" at bounding box center [672, 402] width 1137 height 240
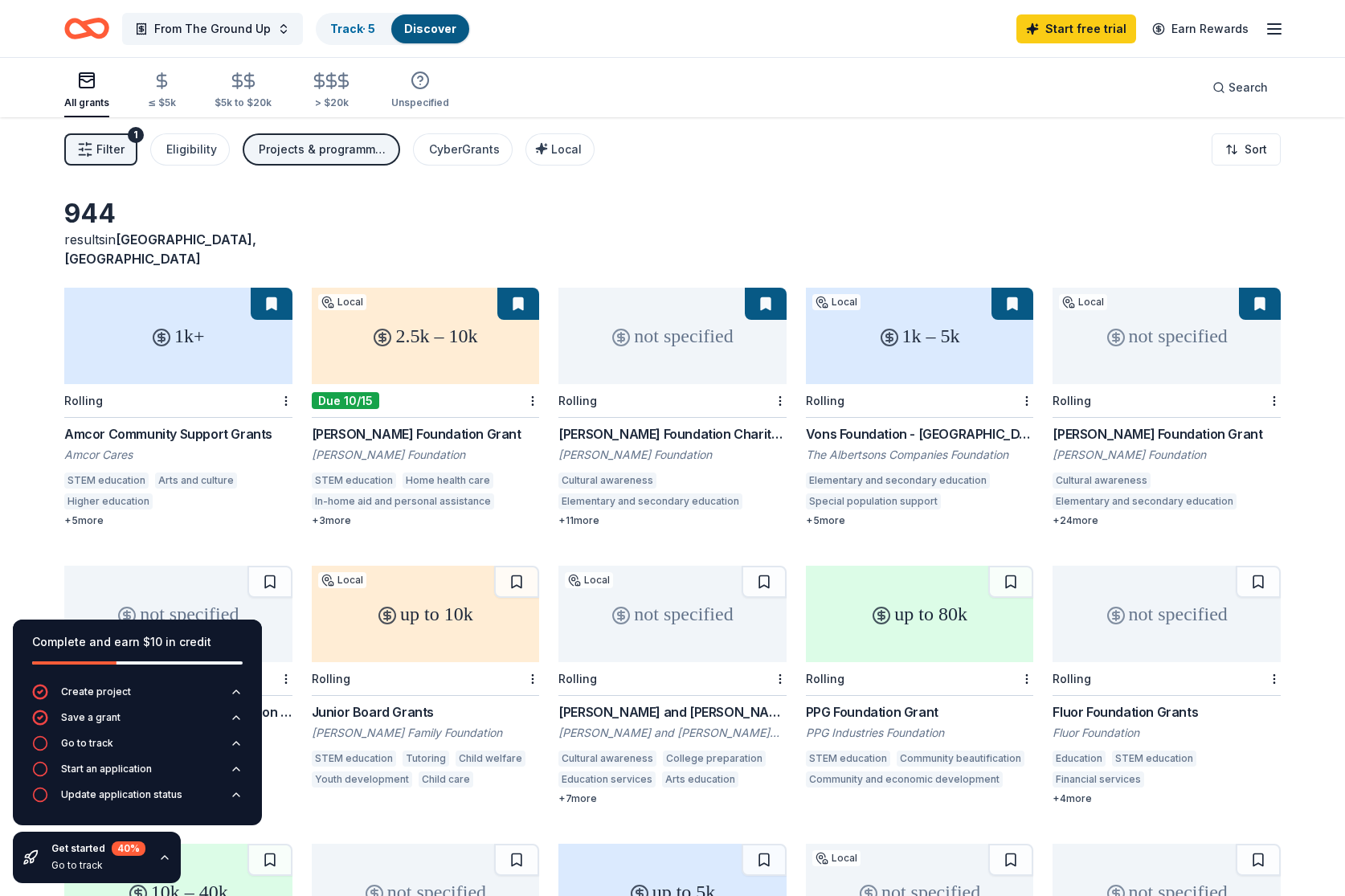
click at [159, 855] on icon "button" at bounding box center [165, 857] width 13 height 13
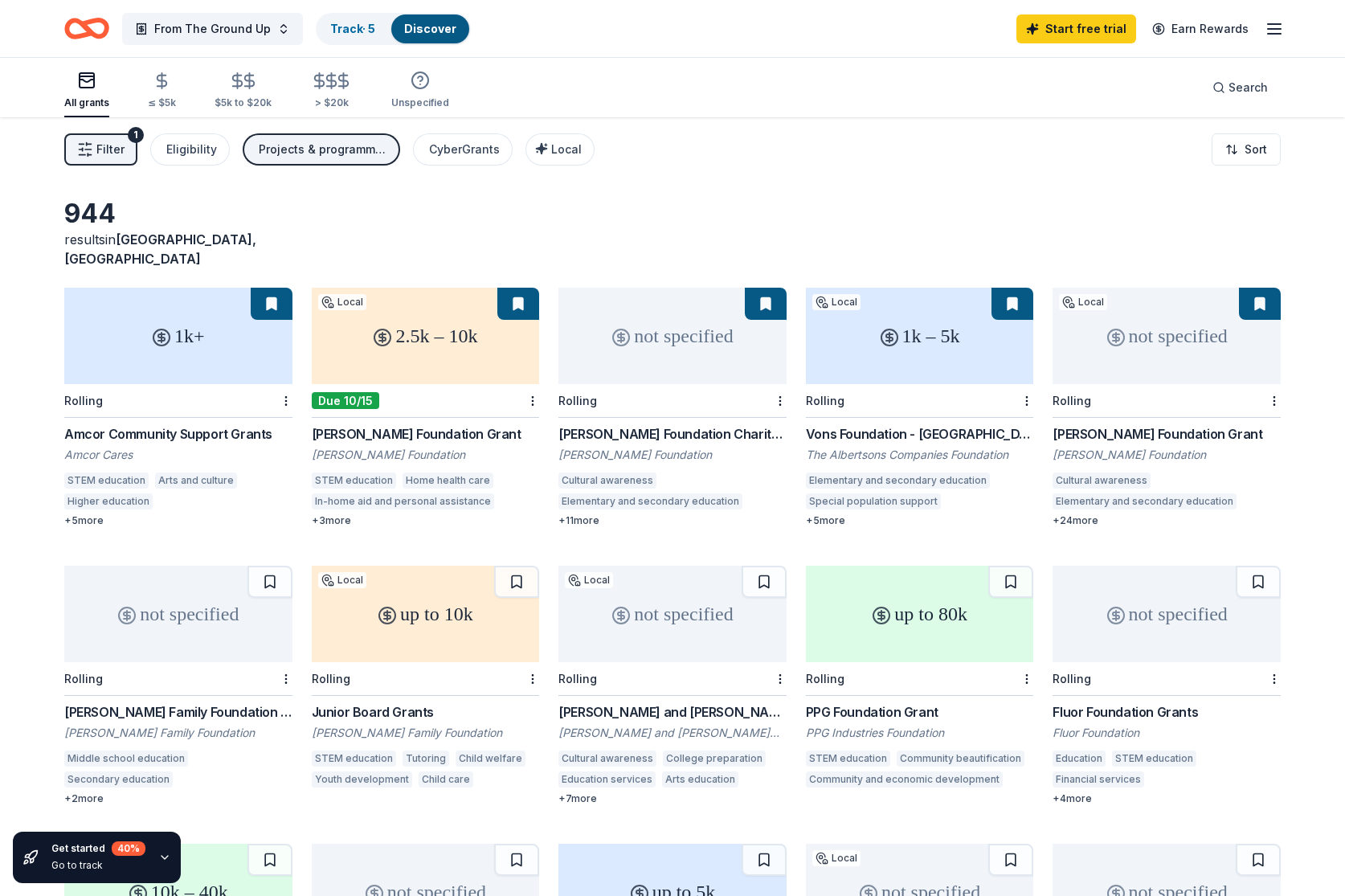
click at [159, 855] on icon "button" at bounding box center [165, 857] width 13 height 13
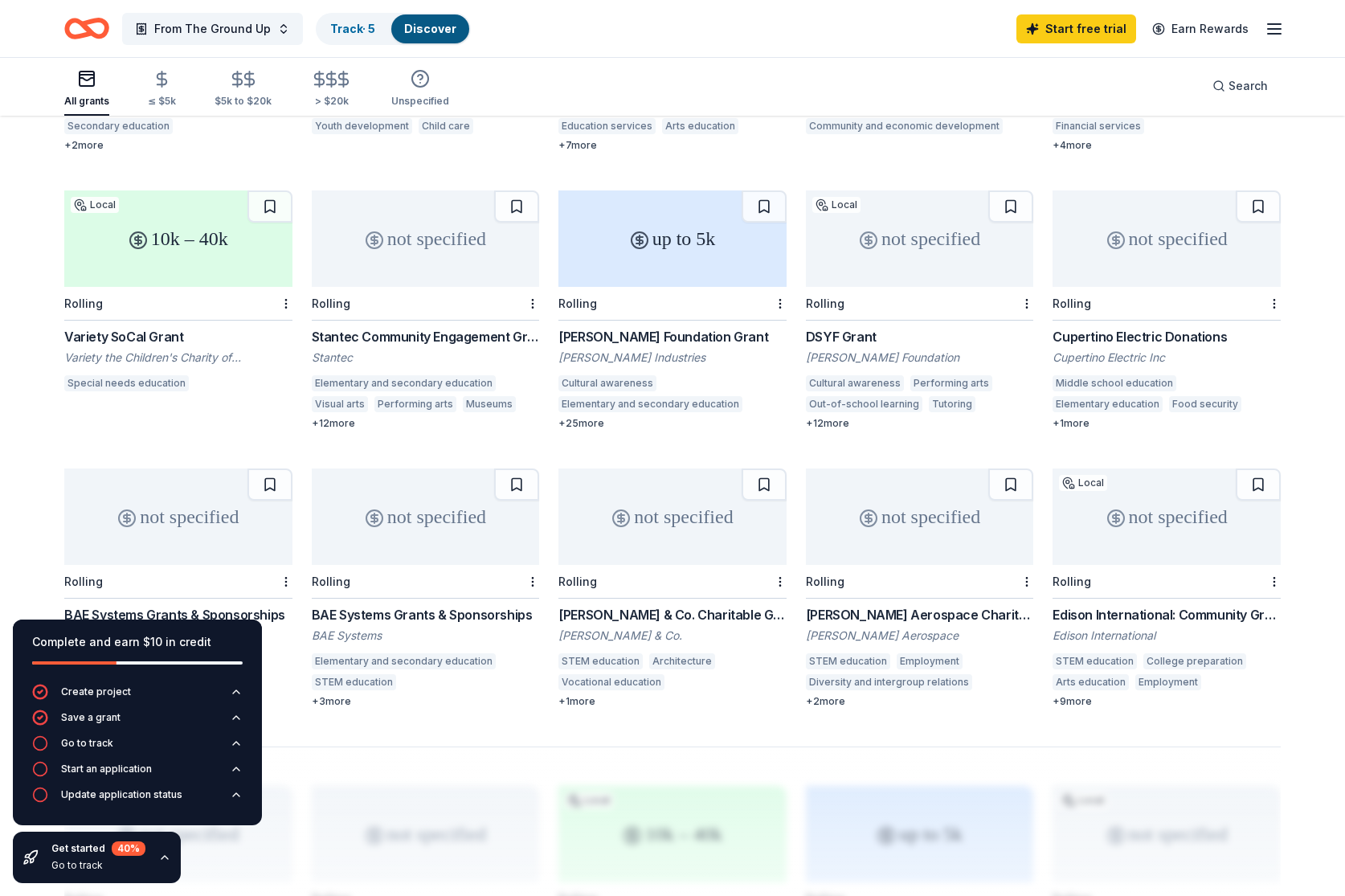
scroll to position [652, 0]
click at [543, 573] on div "1k+ Rolling Amcor Community Support Grants Amcor Cares STEM education Arts and …" at bounding box center [672, 173] width 1216 height 1073
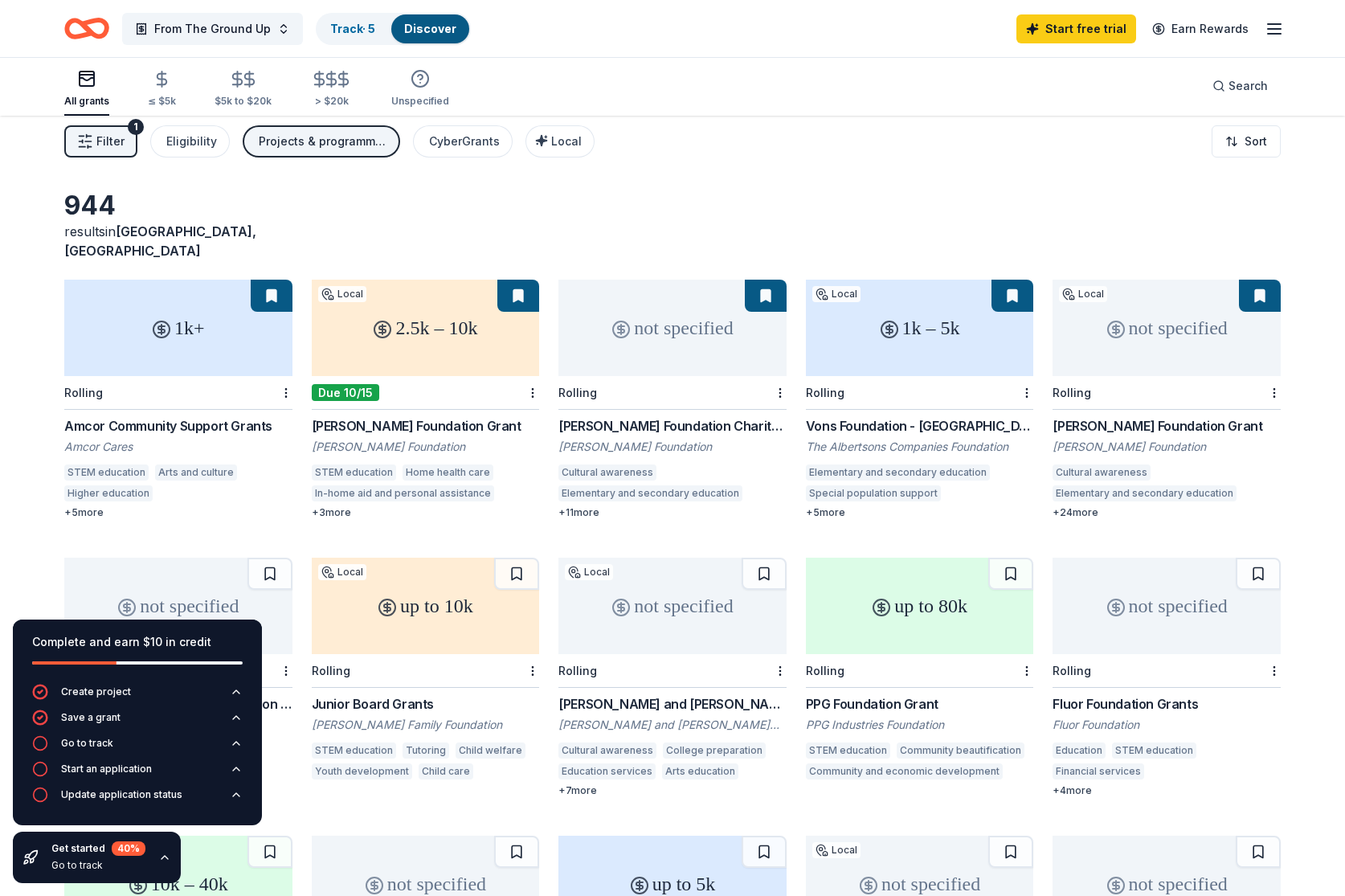
scroll to position [16, 0]
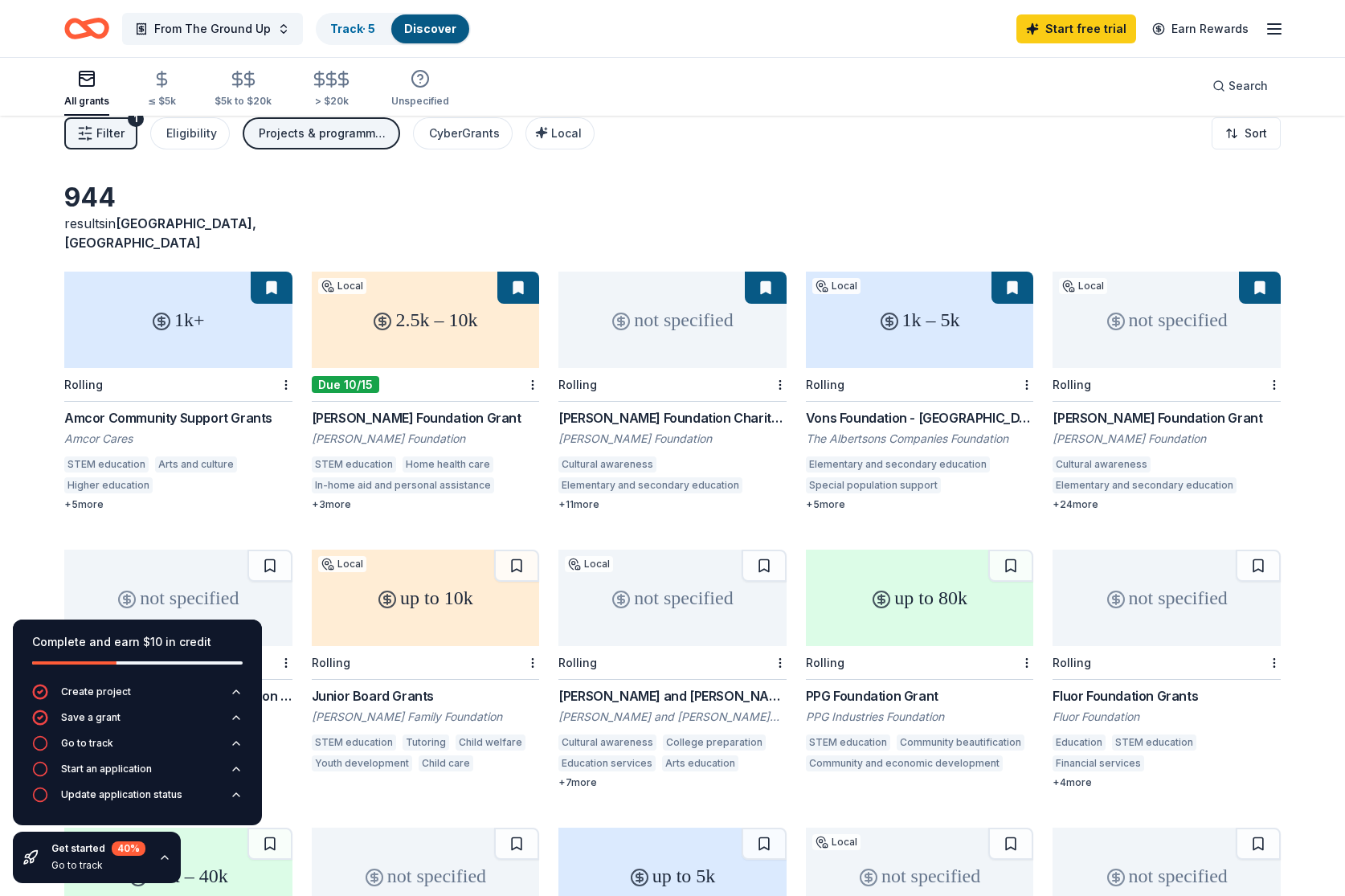
click at [1153, 328] on div "not specified" at bounding box center [1167, 320] width 228 height 96
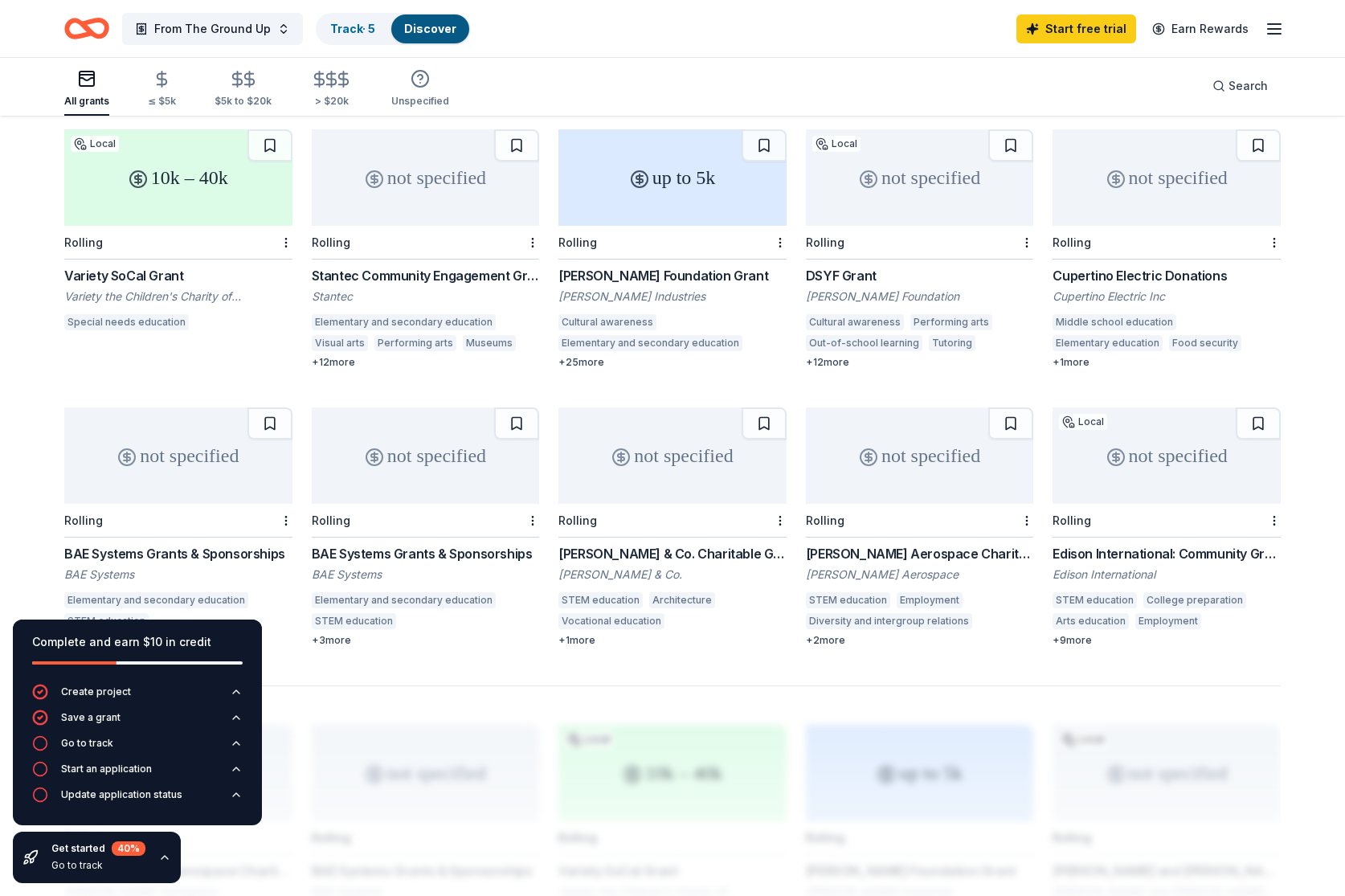
scroll to position [712, 0]
click at [657, 479] on div "not specified" at bounding box center [672, 457] width 228 height 96
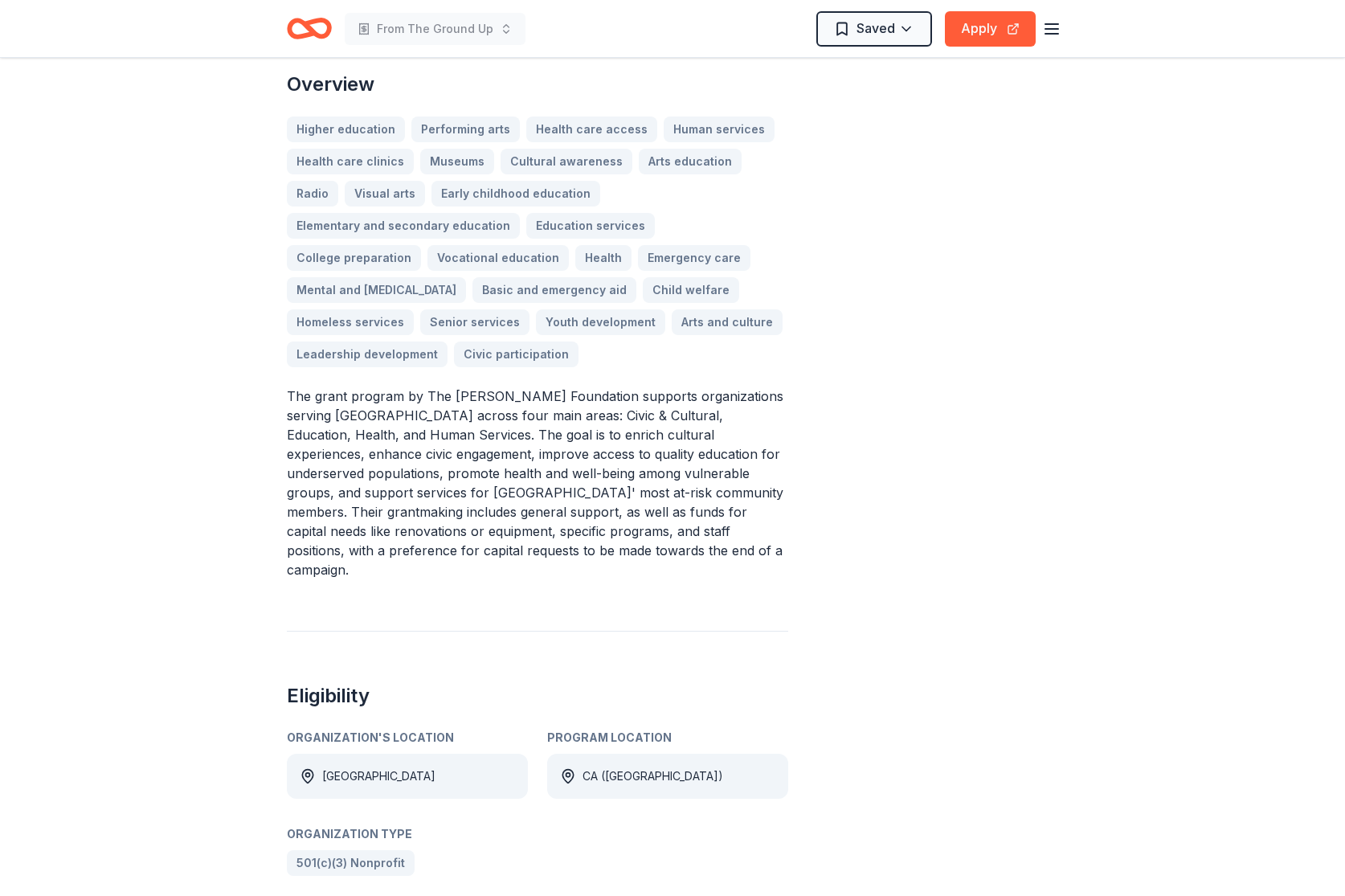
scroll to position [556, 0]
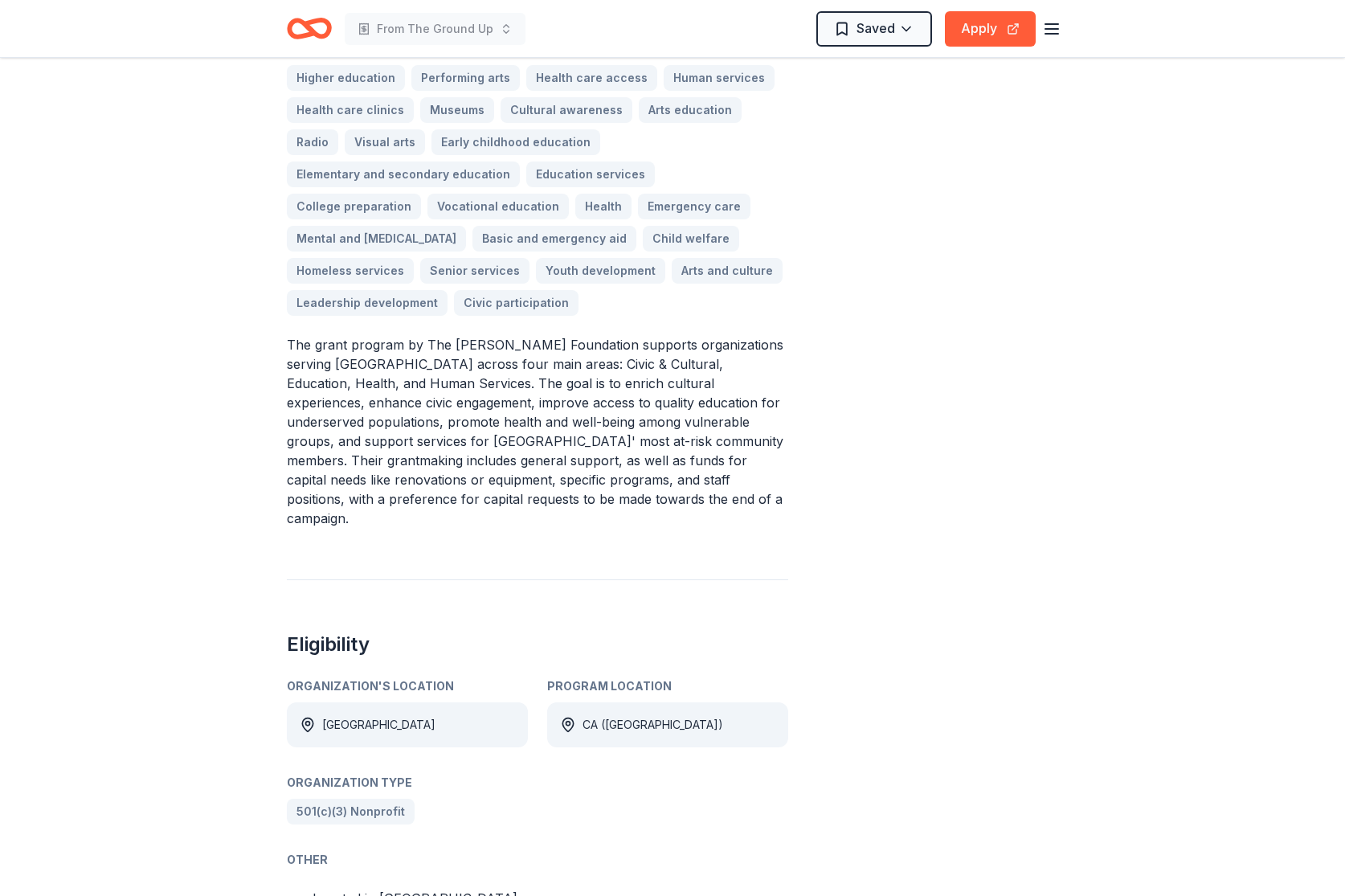
drag, startPoint x: 524, startPoint y: 322, endPoint x: 612, endPoint y: 440, distance: 147.2
click at [612, 440] on p "The grant program by The Ralph M. Parsons Foundation supports organizations ser…" at bounding box center [537, 431] width 501 height 192
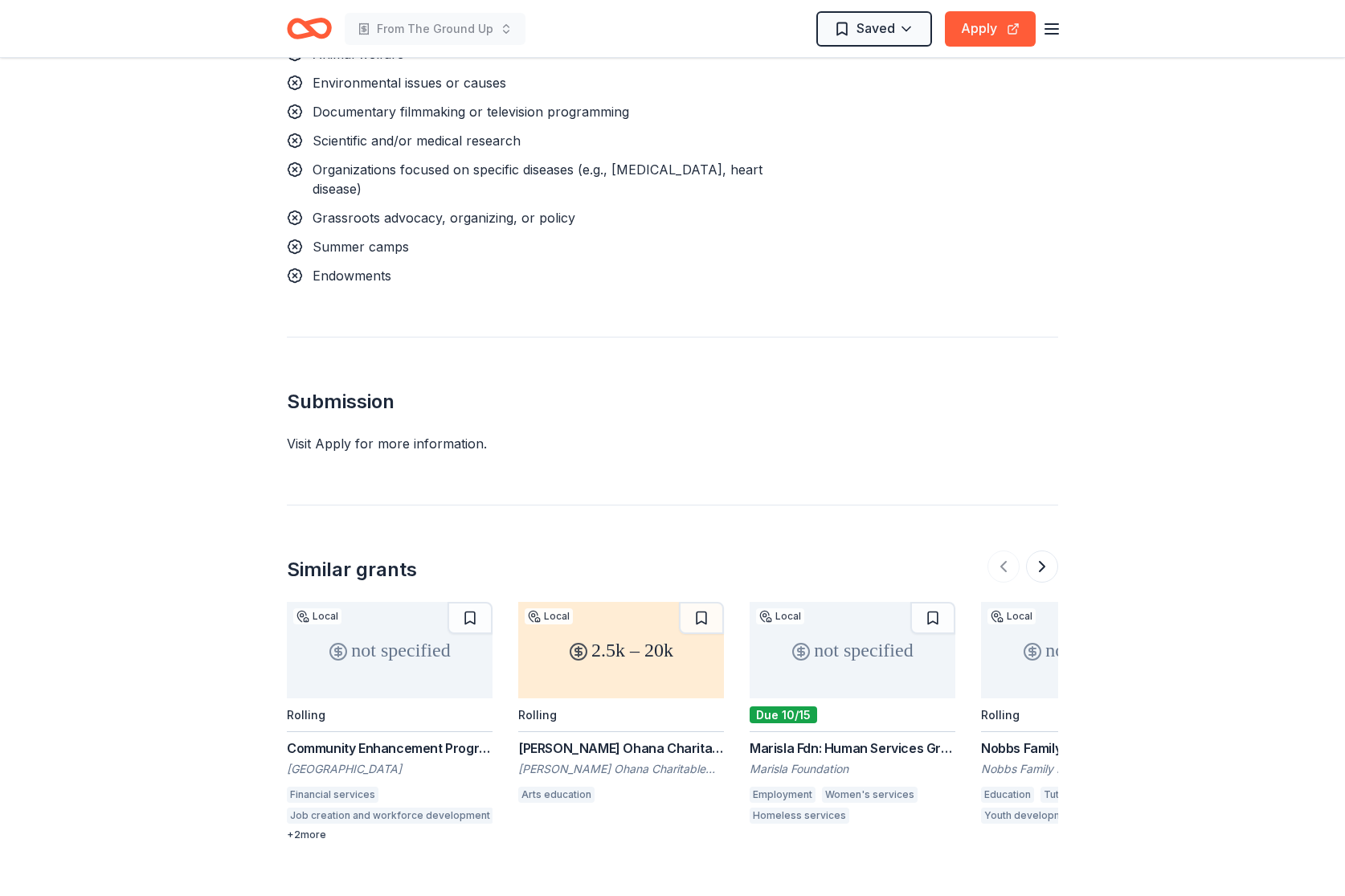
scroll to position [2009, 0]
